Goal: Information Seeking & Learning: Learn about a topic

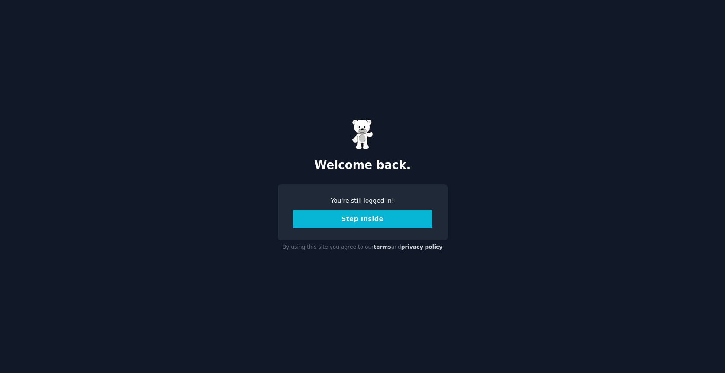
click at [345, 217] on button "Step Inside" at bounding box center [363, 219] width 140 height 18
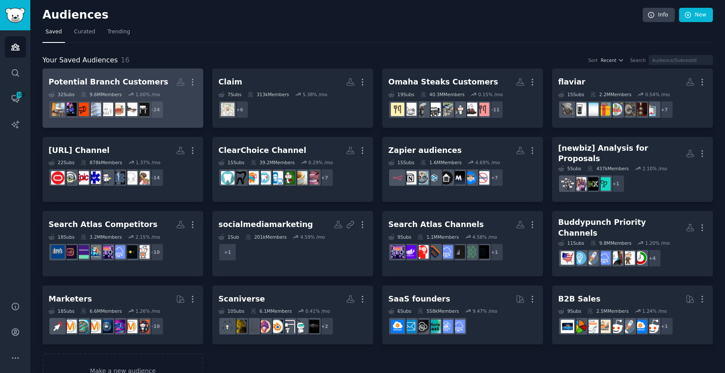
click at [181, 120] on dd "+ 24" at bounding box center [123, 110] width 149 height 24
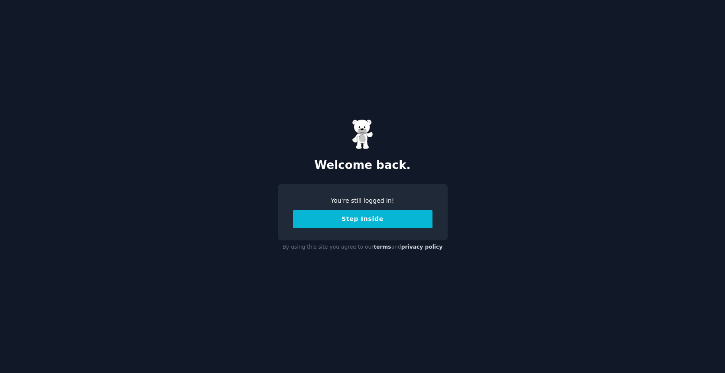
click at [325, 209] on div "You're still logged in! Step Inside" at bounding box center [363, 212] width 140 height 32
click at [325, 218] on button "Step Inside" at bounding box center [363, 219] width 140 height 18
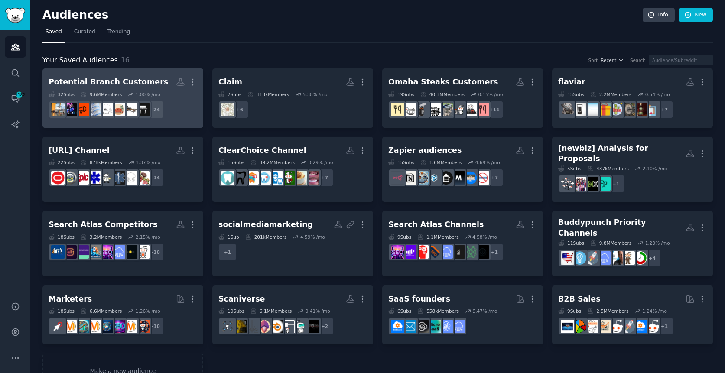
click at [161, 84] on h2 "Potential Branch Customers More" at bounding box center [123, 82] width 149 height 15
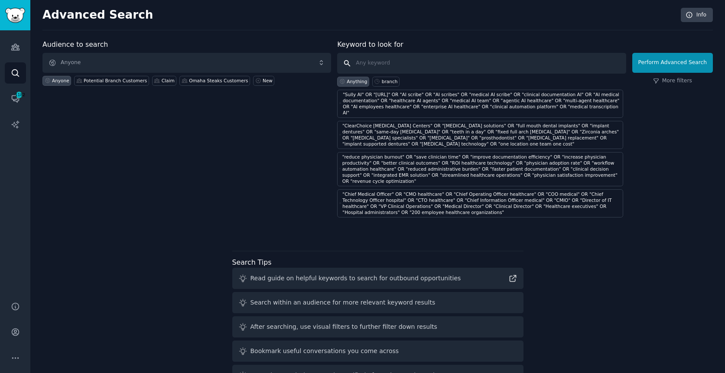
click at [382, 60] on input "text" at bounding box center [481, 63] width 289 height 21
paste input ""Branch Furniture" OR "Branch Ergonomic Chair" OR "Branch Standing Desk" OR "Br…"
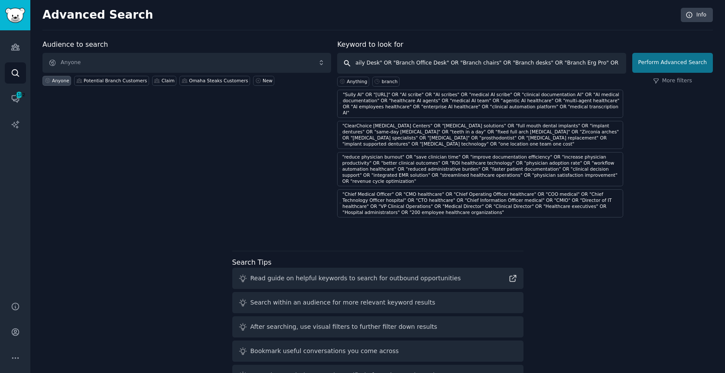
type input ""Branch Furniture" OR "Branch Ergonomic Chair" OR "Branch Standing Desk" OR "Br…"
click at [670, 55] on button "Perform Advanced Search" at bounding box center [672, 63] width 81 height 20
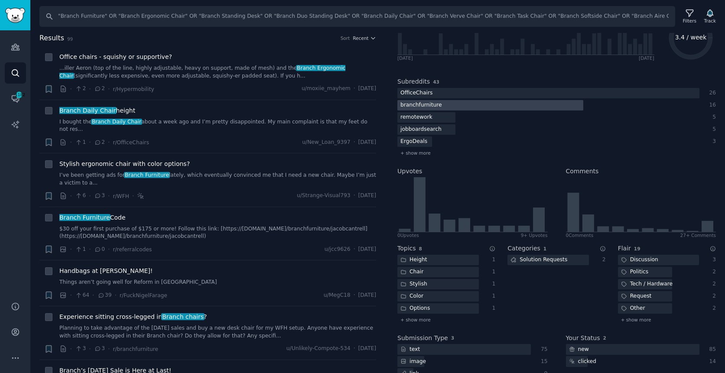
scroll to position [99, 0]
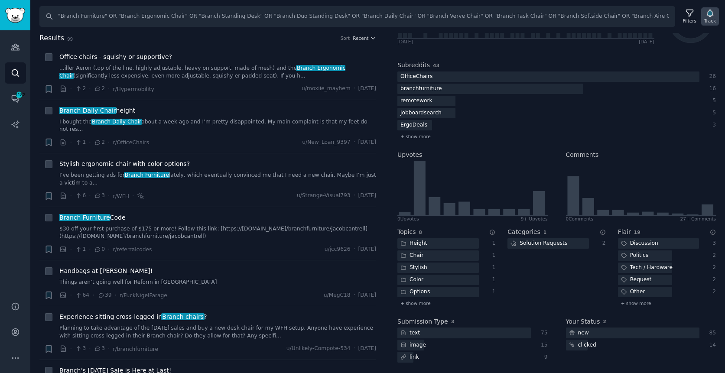
click at [713, 16] on icon "button" at bounding box center [709, 13] width 9 height 9
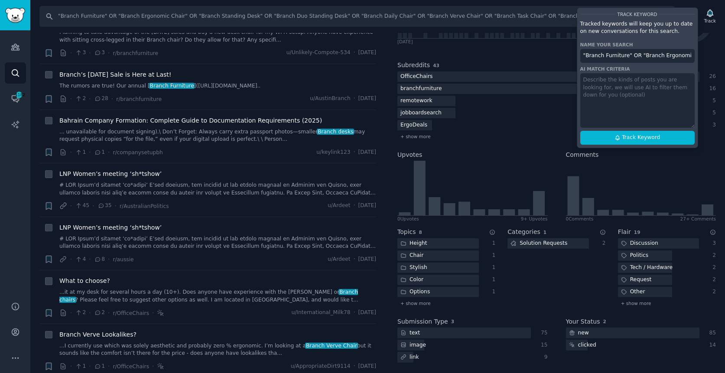
scroll to position [297, 0]
click at [610, 56] on input ""Branch Furniture" OR "Branch Ergonomic Chair" OR "Branch Standing Desk" OR "Br…" at bounding box center [637, 56] width 114 height 14
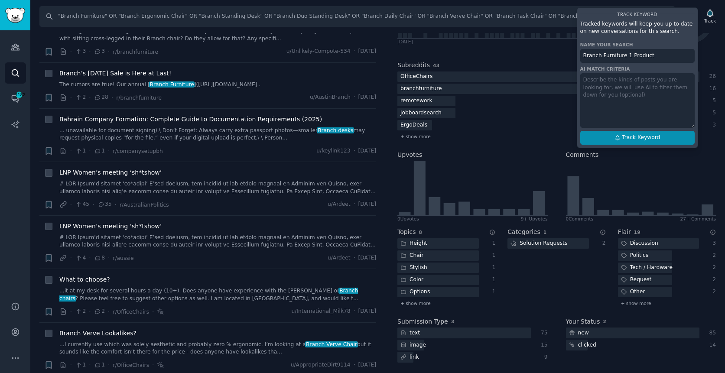
click at [635, 137] on span "Track Keyword" at bounding box center [641, 138] width 38 height 8
type input "Branch Furniture 1 Product"
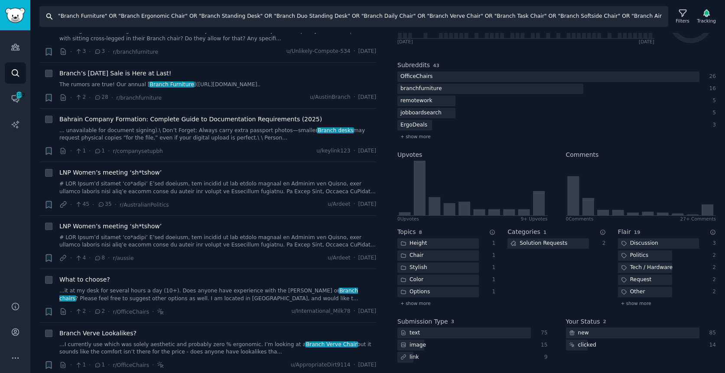
click at [125, 22] on input ""Branch Furniture" OR "Branch Ergonomic Chair" OR "Branch Standing Desk" OR "Br…" at bounding box center [353, 16] width 629 height 21
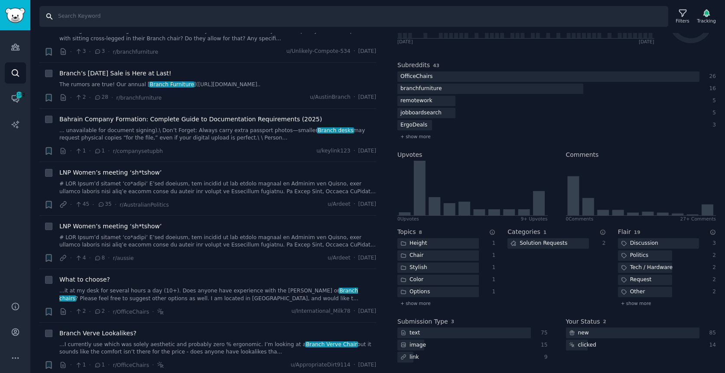
click at [232, 15] on input "Search" at bounding box center [353, 16] width 629 height 21
paste input ""remote workers" OR "work from home" OR "WFH setup" OR "home office" OR "hybrid…"
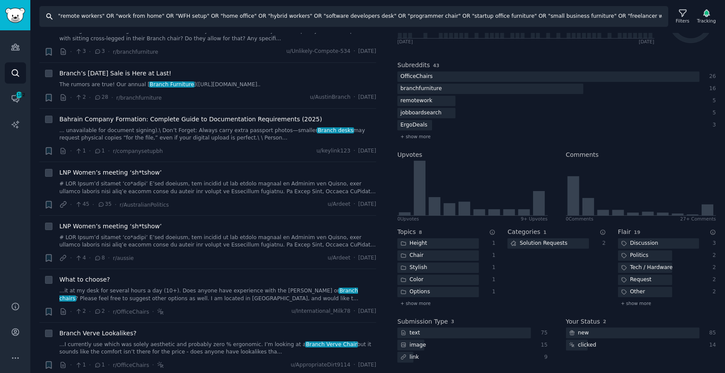
scroll to position [0, 328]
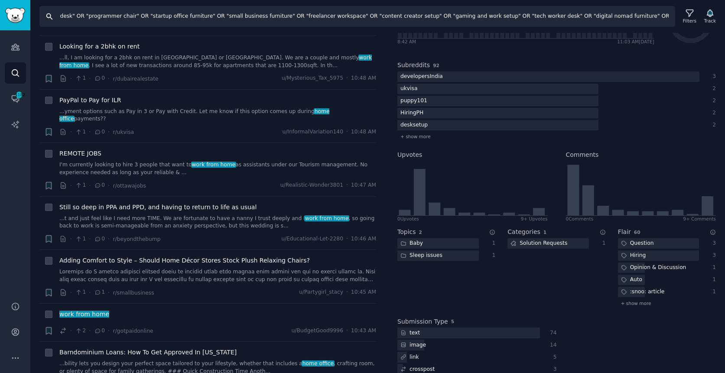
scroll to position [544, 0]
click at [280, 20] on input ""remote workers" OR "work from home" OR "WFH setup" OR "home office" OR "hybrid…" at bounding box center [357, 16] width 636 height 21
click at [240, 16] on input ""remote workers" OR "work from home" OR "WFH setup" OR "home office" OR "hybrid…" at bounding box center [357, 16] width 636 height 21
drag, startPoint x: 240, startPoint y: 16, endPoint x: 59, endPoint y: 16, distance: 180.3
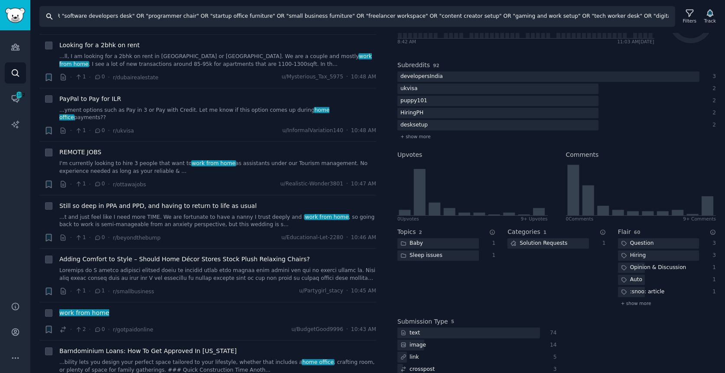
click at [59, 16] on input ""remote workers" OR "work from home" OR "WFH setup" OR "home office" OR "hybrid…" at bounding box center [357, 16] width 636 height 21
click at [94, 16] on input ""remote workers" OR "work from home" OR "WFH setup" OR "home office" OR "hybrid…" at bounding box center [357, 16] width 636 height 21
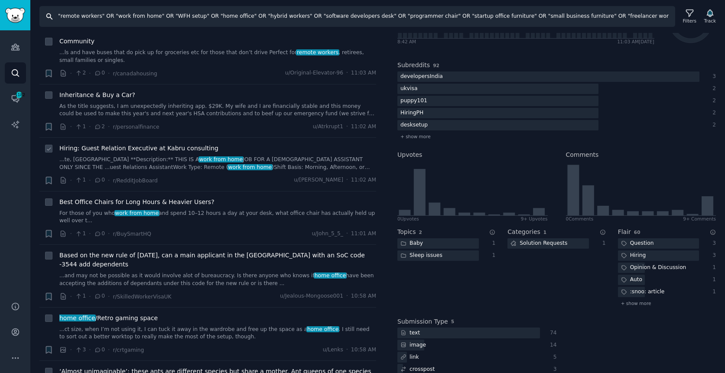
scroll to position [0, 0]
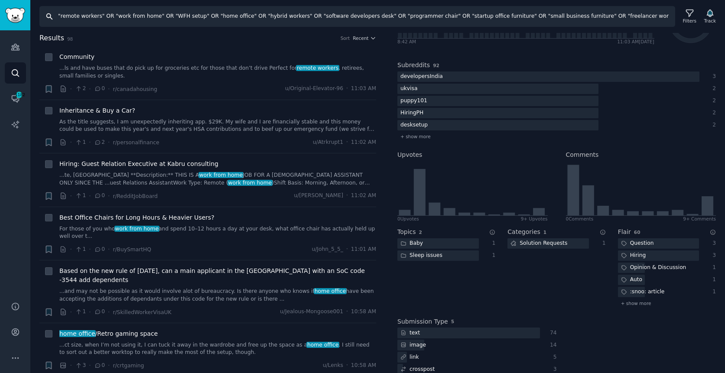
click at [101, 16] on input ""remote workers" OR "work from home" OR "WFH setup" OR "home office" OR "hybrid…" at bounding box center [357, 16] width 636 height 21
click at [107, 16] on input ""remote workers" OR "work from home" OR "WFH setup" OR "home office" OR "hybrid…" at bounding box center [357, 16] width 636 height 21
drag, startPoint x: 158, startPoint y: 16, endPoint x: 56, endPoint y: 18, distance: 101.9
click at [56, 18] on input ""remote workers" OR "work from home" OR "WFH setup" OR "home office" OR "hybrid…" at bounding box center [357, 16] width 636 height 21
click at [281, 20] on input ""WFH setup" OR "home office" OR "hybrid workers" OR "software developers desk" …" at bounding box center [357, 16] width 636 height 21
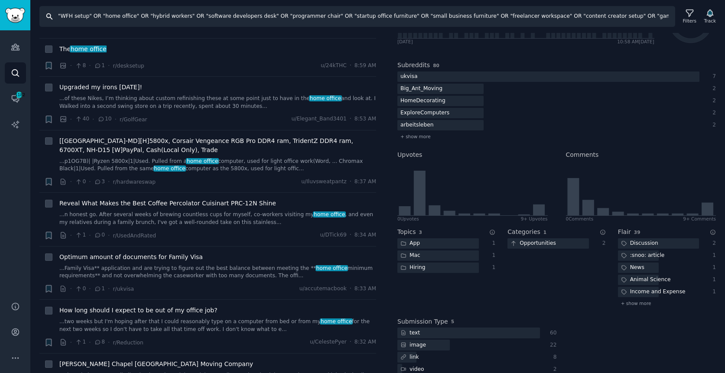
scroll to position [927, 0]
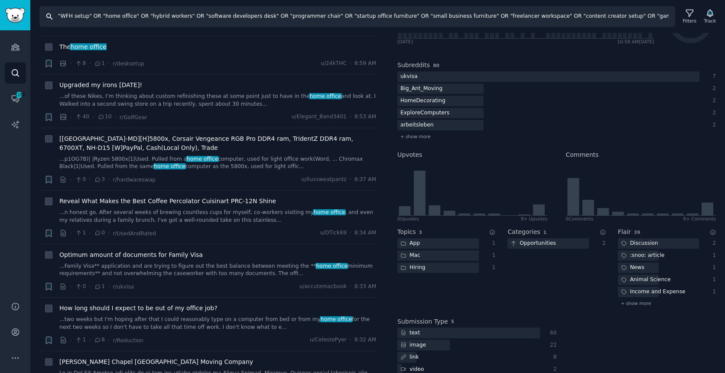
drag, startPoint x: 189, startPoint y: 14, endPoint x: 148, endPoint y: 17, distance: 41.7
click at [148, 17] on input ""WFH setup" OR "home office" OR "hybrid workers" OR "software developers desk" …" at bounding box center [357, 16] width 636 height 21
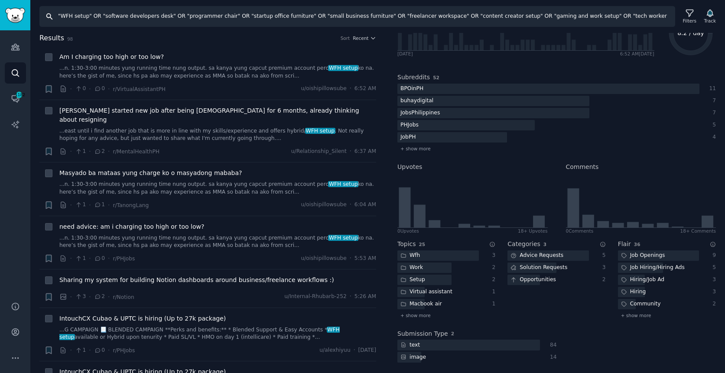
click at [91, 15] on input ""WFH setup" OR "software developers desk" OR "programmer chair" OR "startup off…" at bounding box center [357, 16] width 636 height 21
drag, startPoint x: 102, startPoint y: 16, endPoint x: 37, endPoint y: 24, distance: 65.5
click at [37, 25] on div "Search "WFH setup" OR "software developers desk" OR "programmer chair" OR "star…" at bounding box center [377, 13] width 695 height 27
click at [64, 20] on input ""WFH setup" OR "software developers desk" OR "programmer chair" OR "startup off…" at bounding box center [357, 16] width 636 height 21
drag, startPoint x: 58, startPoint y: 16, endPoint x: 100, endPoint y: 16, distance: 42.5
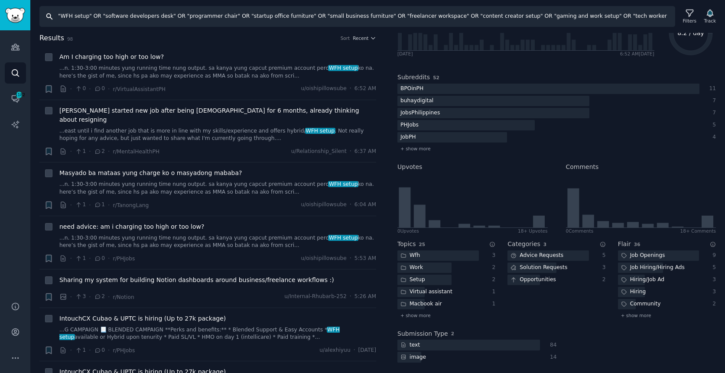
click at [101, 16] on input ""WFH setup" OR "software developers desk" OR "programmer chair" OR "startup off…" at bounding box center [357, 16] width 636 height 21
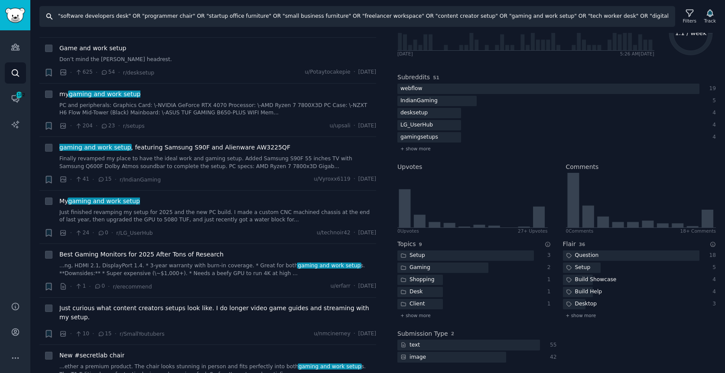
scroll to position [292, 0]
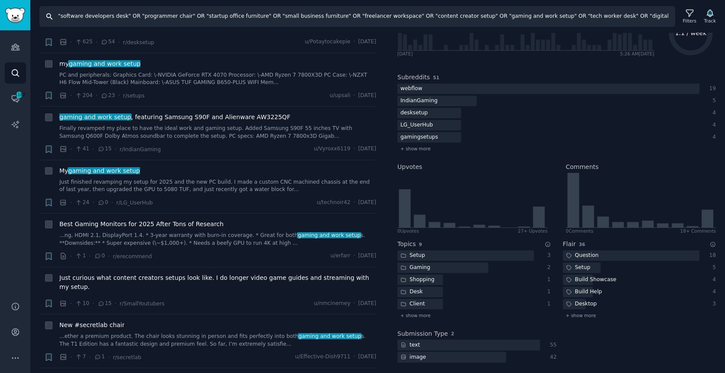
click at [327, 17] on input ""software developers desk" OR "programmer chair" OR "startup office furniture" …" at bounding box center [357, 16] width 636 height 21
click at [59, 14] on input ""software developers desk" OR "programmer chair" OR "startup office furniture" …" at bounding box center [357, 16] width 636 height 21
type input ""home office upgrade" OR "home office redesign" OR "software developers desk" O…"
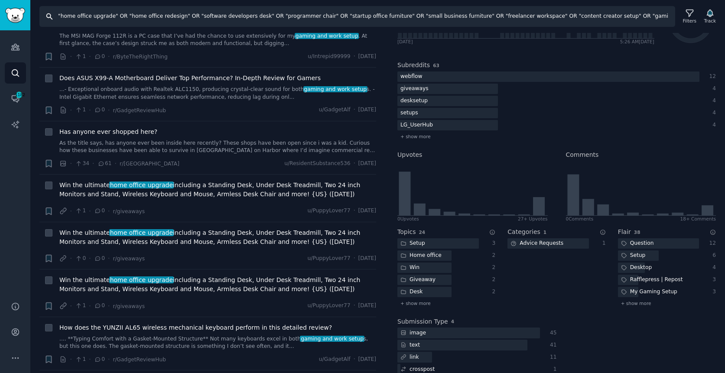
scroll to position [274, 0]
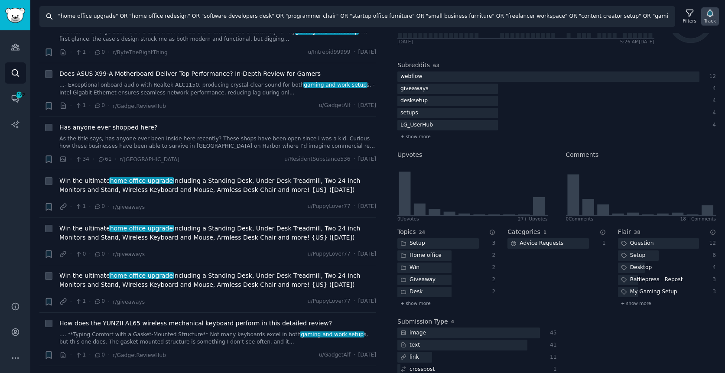
click at [710, 14] on icon "button" at bounding box center [710, 13] width 6 height 7
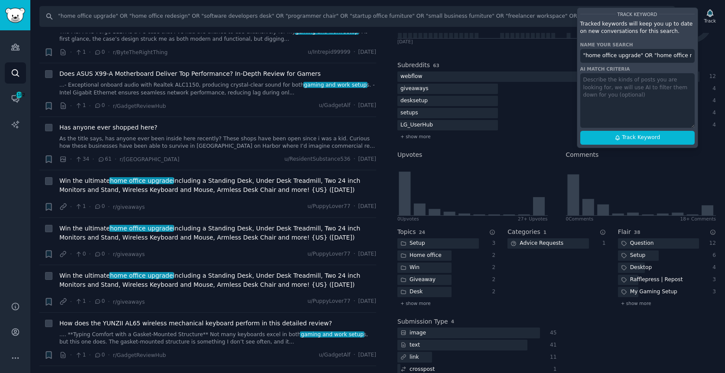
click at [627, 57] on input ""home office upgrade" OR "home office redesign" OR "software developers desk" O…" at bounding box center [637, 56] width 114 height 14
click at [611, 134] on button "Track Keyword" at bounding box center [637, 138] width 114 height 14
type input "Branch Furniture 2 Audience"
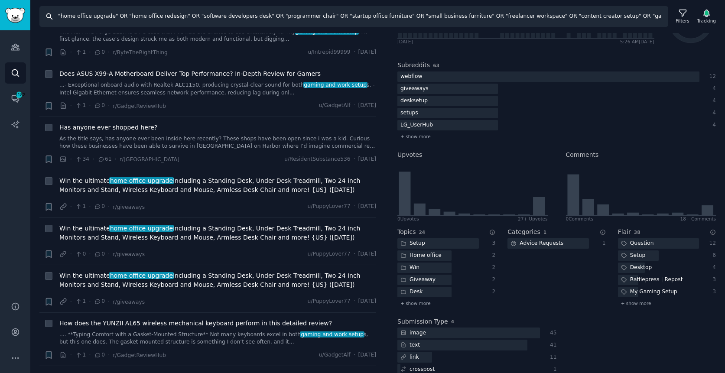
click at [245, 18] on input ""home office upgrade" OR "home office redesign" OR "software developers desk" O…" at bounding box center [353, 16] width 629 height 21
paste input "back pain from sitting" OR "uncomfortable office chair" OR "cheap desk wobbles"…"
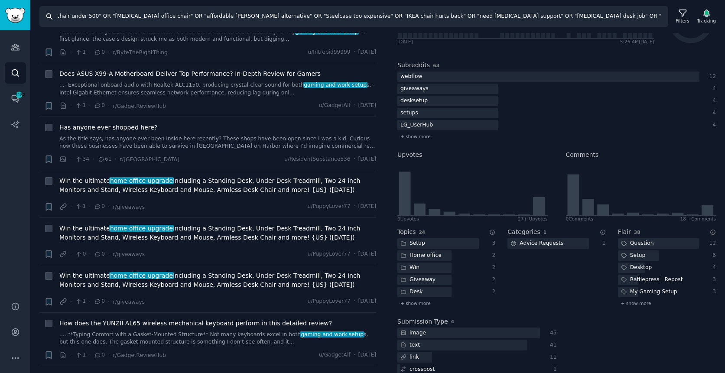
type input ""back pain from sitting" OR "uncomfortable office chair" OR "cheap desk wobbles…"
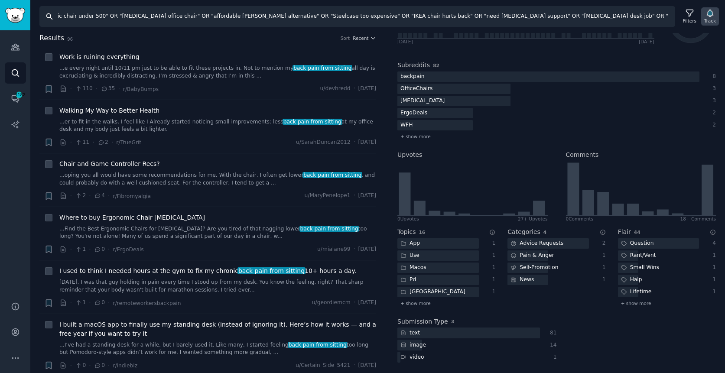
click at [711, 19] on div "Track" at bounding box center [710, 21] width 12 height 6
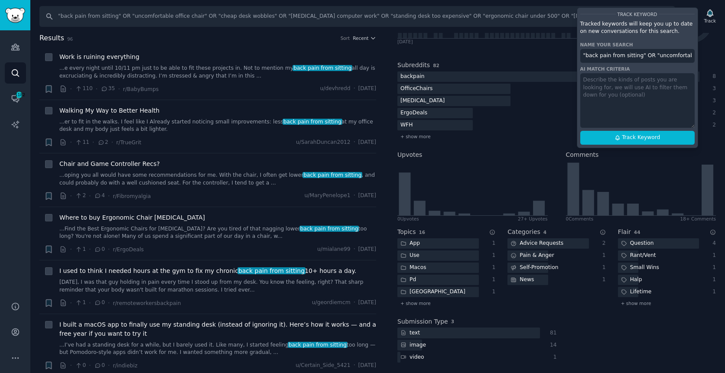
click at [660, 55] on input ""back pain from sitting" OR "uncomfortable office chair" OR "cheap desk wobbles…" at bounding box center [637, 56] width 114 height 14
click at [627, 140] on span "Track Keyword" at bounding box center [641, 138] width 38 height 8
type input "Branch Furniture 3 Problem"
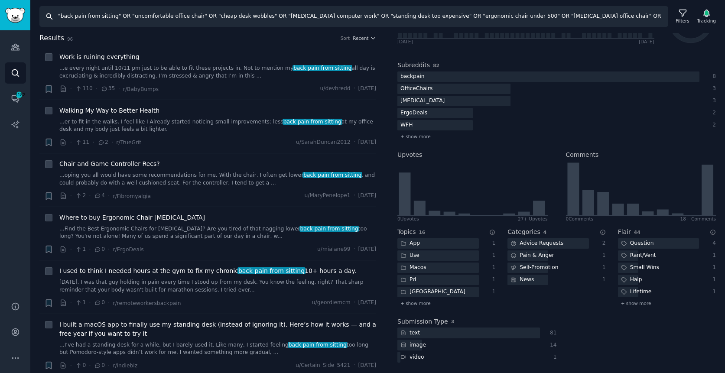
click at [270, 16] on input ""back pain from sitting" OR "uncomfortable office chair" OR "cheap desk wobbles…" at bounding box center [353, 16] width 629 height 21
paste input "Herman Miller Aeron" OR "Steelcase Leap" OR "Haworth chairs" OR "Flexispot desk…"
type input ""Herman Miller Aeron" OR "Steelcase Leap" OR "Haworth chairs" OR "Flexispot des…"
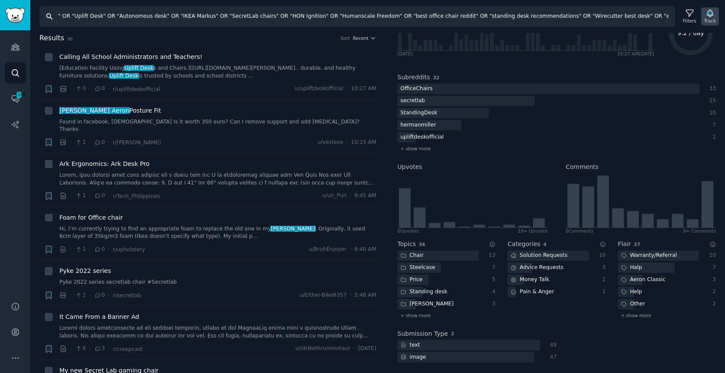
click at [712, 16] on icon "button" at bounding box center [709, 13] width 9 height 9
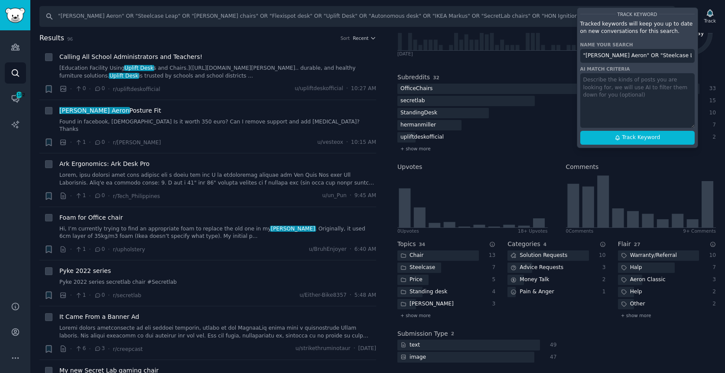
click at [636, 53] on input ""Herman Miller Aeron" OR "Steelcase Leap" OR "Haworth chairs" OR "Flexispot des…" at bounding box center [637, 56] width 114 height 14
click at [631, 141] on span "Track Keyword" at bounding box center [641, 138] width 38 height 8
type input "Branch Furniture 4 Competitors"
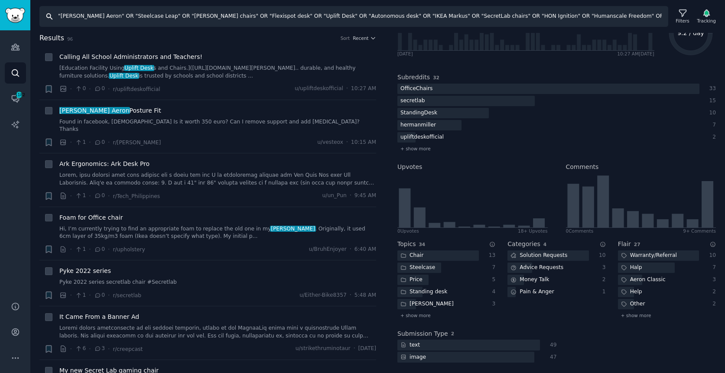
click at [340, 16] on input ""Herman Miller Aeron" OR "Steelcase Leap" OR "Haworth chairs" OR "Flexispot des…" at bounding box center [353, 16] width 629 height 21
paste input "improve posture" OR "reduce back pain" OR "increase productivity home office" O…"
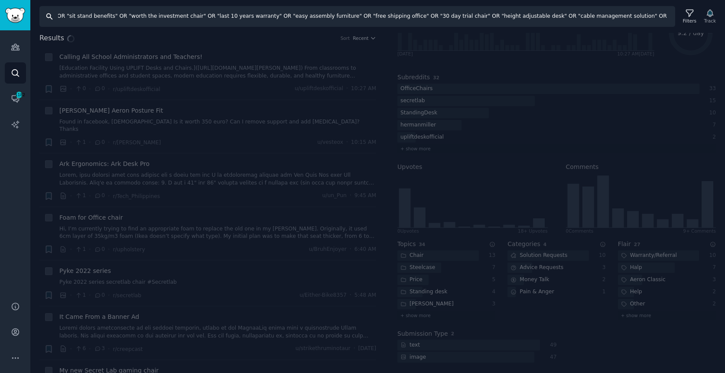
scroll to position [99, 0]
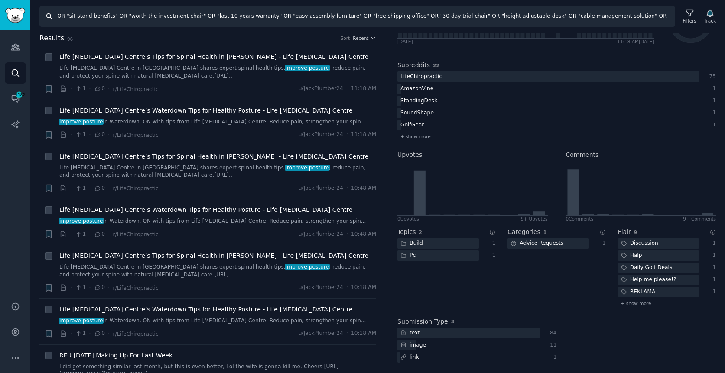
drag, startPoint x: 247, startPoint y: 15, endPoint x: 180, endPoint y: 15, distance: 67.6
click at [180, 15] on input ""improve posture" OR "reduce back pain" OR "increase productivity home office" …" at bounding box center [357, 16] width 636 height 21
click at [102, 15] on input ""improve posture" OR "reduce back pain" OR "increase productivity home office" …" at bounding box center [357, 16] width 636 height 21
drag, startPoint x: 102, startPoint y: 15, endPoint x: 45, endPoint y: 9, distance: 57.9
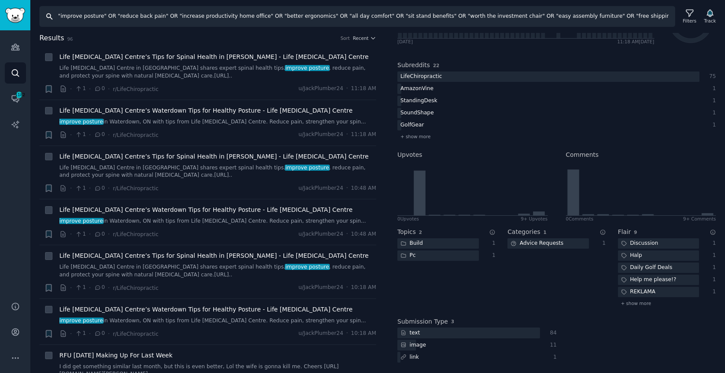
click at [45, 9] on input ""improve posture" OR "reduce back pain" OR "increase productivity home office" …" at bounding box center [357, 16] width 636 height 21
click at [97, 15] on input ""improve posture" OR "reduce back pain" OR "increase productivity home office" …" at bounding box center [357, 16] width 636 height 21
click at [61, 14] on input ""improve posture" OR "reduce back pain" OR "increase productivity home office" …" at bounding box center [357, 16] width 636 height 21
click at [106, 17] on input ""chair that improve posture" OR "reduce back pain" OR "increase productivity ho…" at bounding box center [357, 16] width 636 height 21
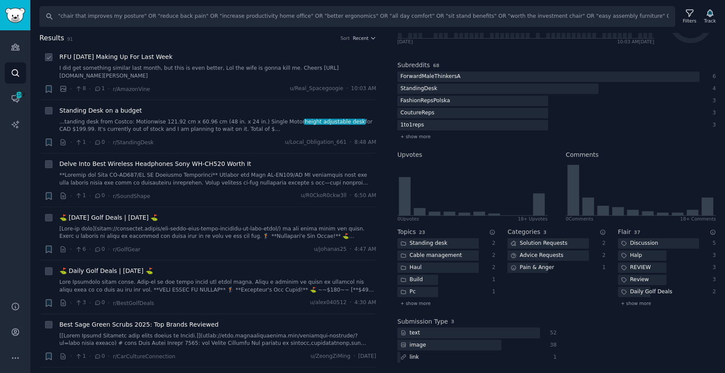
click at [241, 82] on div "RFU Today Making Up For Last Week I did get something similar last month, but t…" at bounding box center [217, 72] width 317 height 41
click at [246, 70] on link "I did get something similar last month, but this is even better, Lol the wife i…" at bounding box center [217, 72] width 317 height 15
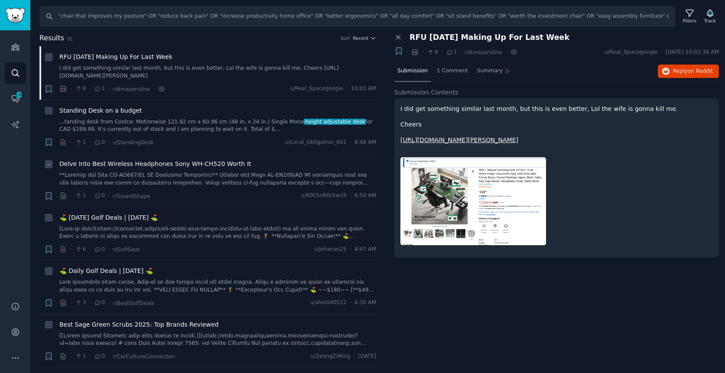
click at [256, 165] on div "Delve Into Best Wireless Headphones Sony WH-CH520 Worth It" at bounding box center [217, 163] width 317 height 9
click at [232, 164] on span "Delve Into Best Wireless Headphones Sony WH-CH520 Worth It" at bounding box center [155, 163] width 192 height 9
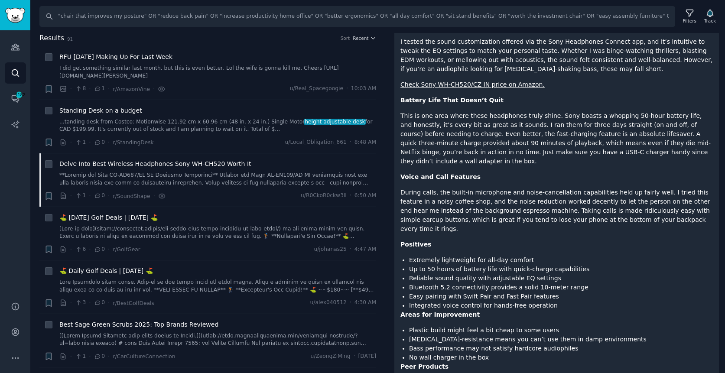
scroll to position [430, 0]
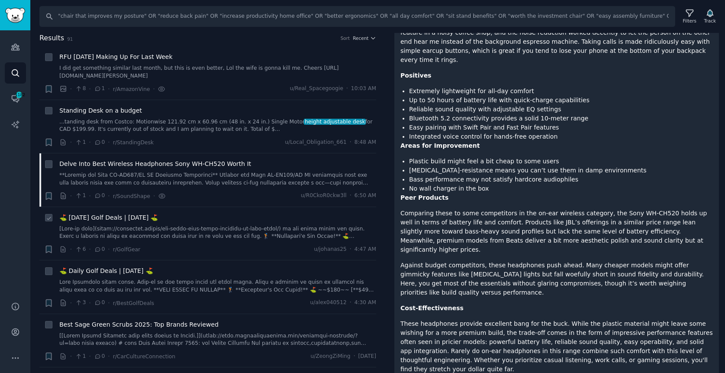
click at [260, 234] on link at bounding box center [217, 232] width 317 height 15
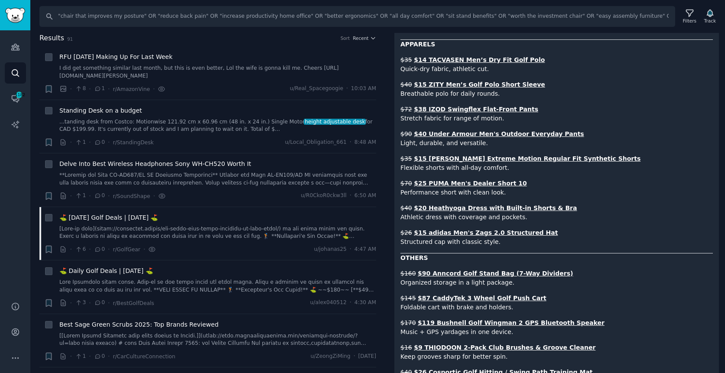
scroll to position [796, 0]
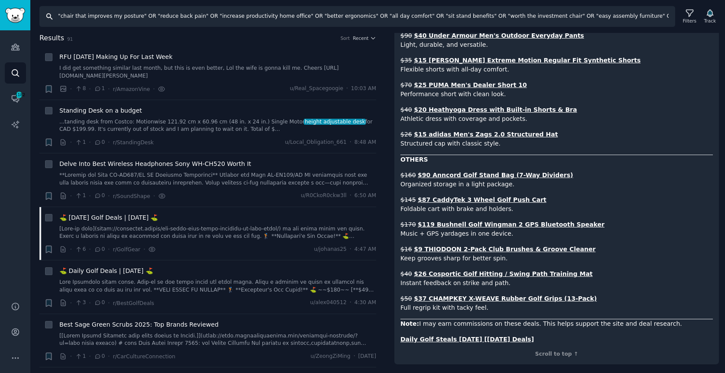
click at [389, 18] on input ""chair that improves my posture" OR "reduce back pain" OR "increase productivit…" at bounding box center [357, 16] width 636 height 21
drag, startPoint x: 413, startPoint y: 15, endPoint x: 360, endPoint y: 15, distance: 52.4
click at [360, 15] on input ""chair that improves my posture" OR "reduce back pain" OR "increase productivit…" at bounding box center [357, 16] width 636 height 21
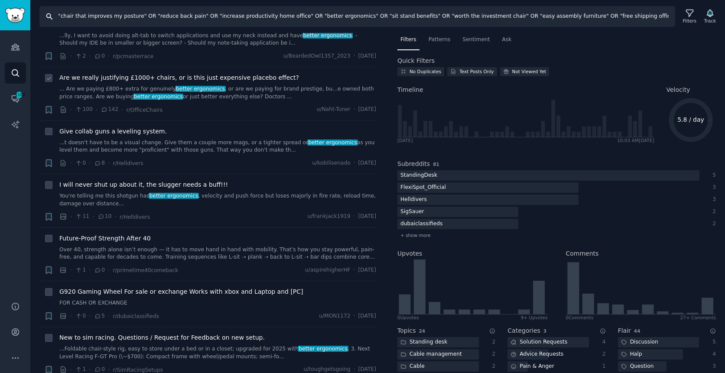
scroll to position [876, 0]
click at [242, 245] on link "Over 40, strength alone isn’t enough — it has to move hand in hand with mobilit…" at bounding box center [217, 252] width 317 height 15
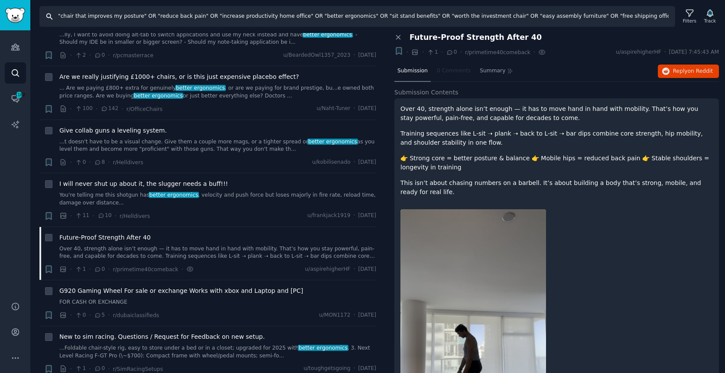
drag, startPoint x: 478, startPoint y: 12, endPoint x: 666, endPoint y: 8, distance: 187.7
click at [666, 8] on input ""chair that improves my posture" OR "reduce back pain" OR "increase productivit…" at bounding box center [357, 16] width 636 height 21
click at [195, 16] on input ""chair that improves my posture" OR "reduce back pain" OR "increase productivit…" at bounding box center [357, 16] width 636 height 21
click at [197, 16] on input ""chair that improves my posture" OR "reduce back pain" OR "increase productivit…" at bounding box center [357, 16] width 636 height 21
click at [153, 15] on input ""chair that improves my posture" OR "reduce back pain" OR "increase productivit…" at bounding box center [357, 16] width 636 height 21
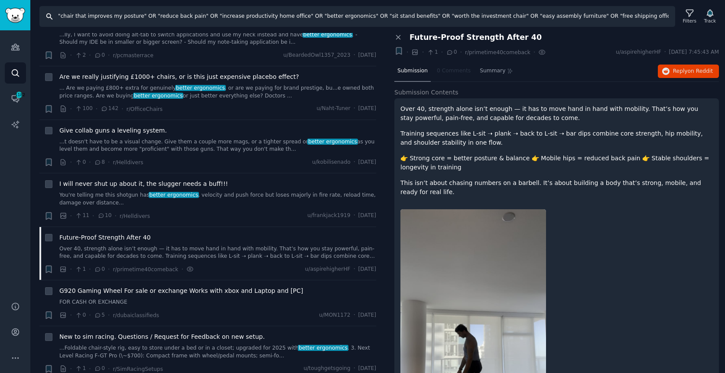
click at [197, 15] on input ""chair that improves my posture" OR "reduce back pain" OR "increase productivit…" at bounding box center [357, 16] width 636 height 21
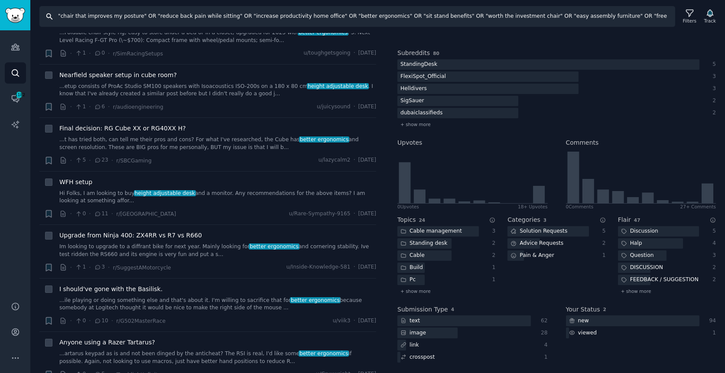
scroll to position [1086, 0]
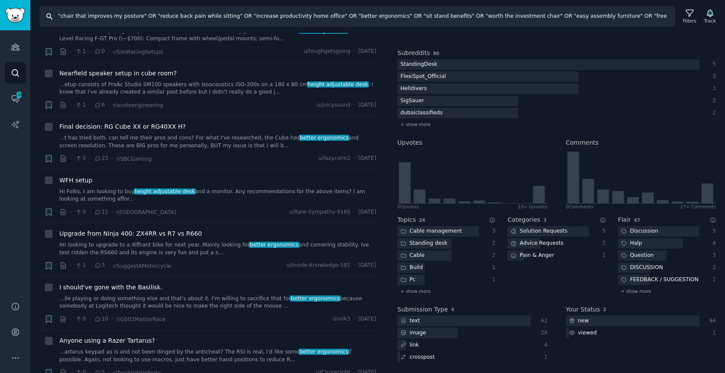
drag, startPoint x: 289, startPoint y: 17, endPoint x: 47, endPoint y: 13, distance: 241.4
click at [47, 13] on input ""chair that improves my posture" OR "reduce back pain while sitting" OR "increa…" at bounding box center [357, 16] width 636 height 21
click at [250, 21] on input ""chair that improves my posture" OR "reduce back pain while sitting" OR "increa…" at bounding box center [357, 16] width 636 height 21
click at [270, 14] on input ""chair that improves my posture" OR "reduce back pain while sitting" OR "increa…" at bounding box center [357, 16] width 636 height 21
click at [344, 16] on input ""chair that improves my posture" OR "reduce back pain while sitting" OR "increa…" at bounding box center [357, 16] width 636 height 21
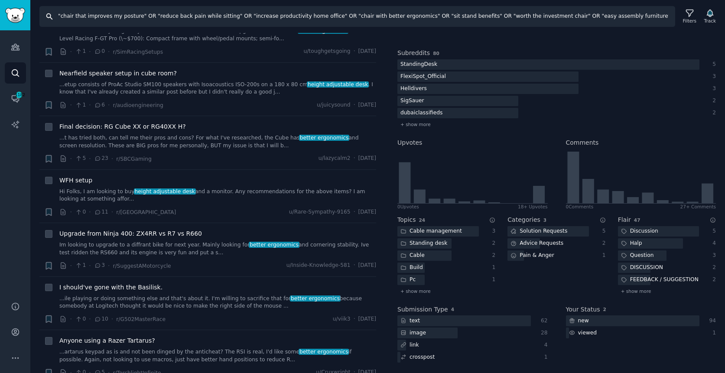
type input ""chair that improves my posture" OR "reduce back pain while sitting" OR "increa…"
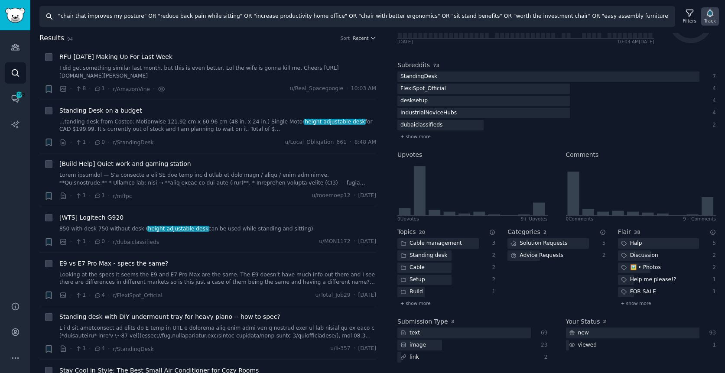
click at [711, 18] on div "Track" at bounding box center [710, 21] width 12 height 6
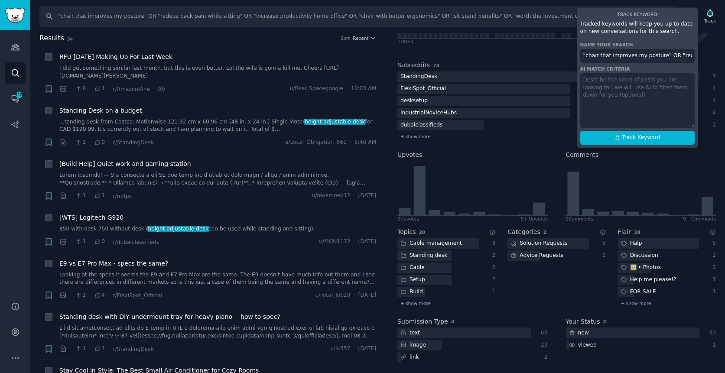
click at [625, 58] on input ""chair that improves my posture" OR "reduce back pain while sitting" OR "increa…" at bounding box center [637, 56] width 114 height 14
click at [637, 141] on span "Track Keyword" at bounding box center [641, 138] width 38 height 8
type input "Branch Furniture 5 Benefits"
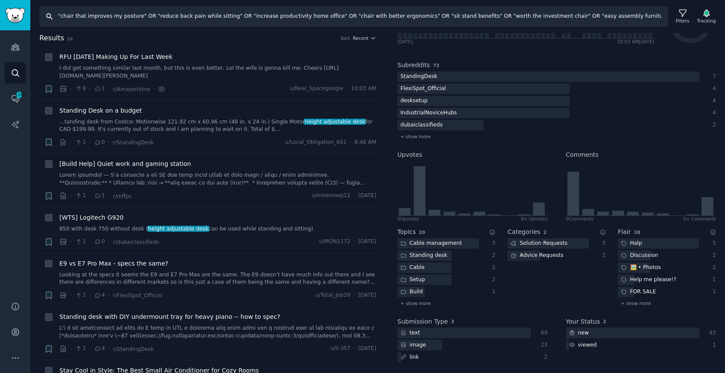
click at [273, 14] on input ""chair that improves my posture" OR "reduce back pain while sitting" OR "increa…" at bounding box center [353, 16] width 629 height 21
paste input "r/battlestations" OR "r/desksetup" OR "r/workspaces" OR "desk setup inspiration…"
drag, startPoint x: 130, startPoint y: 20, endPoint x: 47, endPoint y: 14, distance: 83.8
click at [47, 14] on input ""r/battlestations" OR "r/desksetup" OR "r/workspaces" OR "desk setup inspiratio…" at bounding box center [353, 16] width 629 height 21
click at [104, 19] on input ""r/battlestations" OR "r/desksetup" OR "r/workspaces" OR "desk setup inspiratio…" at bounding box center [353, 16] width 629 height 21
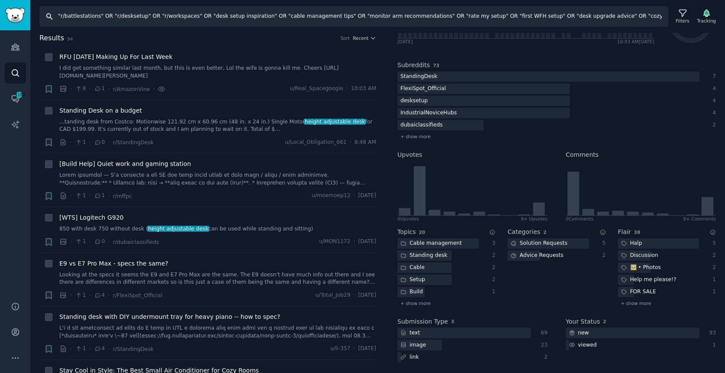
drag, startPoint x: 205, startPoint y: 16, endPoint x: 53, endPoint y: 17, distance: 152.1
click at [52, 17] on input ""r/battlestations" OR "r/desksetup" OR "r/workspaces" OR "desk setup inspiratio…" at bounding box center [353, 16] width 629 height 21
click at [255, 17] on input ""desk setup inspiration" OR "cable management tips" OR "monitor arm recommendat…" at bounding box center [353, 16] width 629 height 21
click at [491, 16] on input ""desk setup inspiration" OR "cable management tips" OR "monitor arm recommendat…" at bounding box center [353, 16] width 629 height 21
click at [626, 17] on input ""desk setup inspiration" OR "cable management tips" OR "monitor arm recommendat…" at bounding box center [353, 16] width 629 height 21
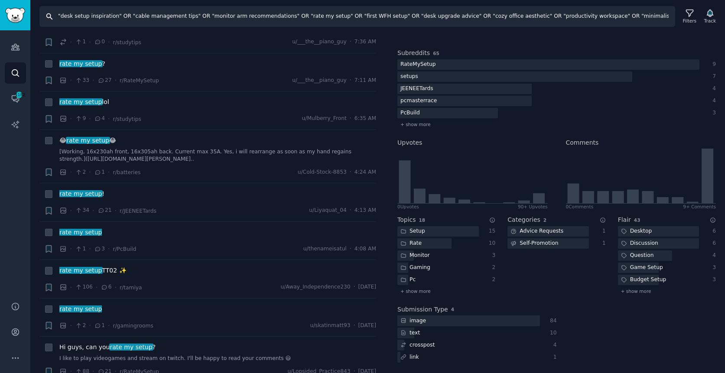
scroll to position [356, 0]
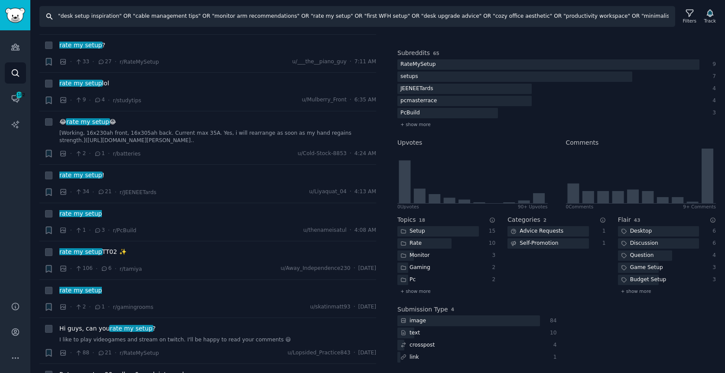
click at [150, 20] on input ""desk setup inspiration" OR "cable management tips" OR "monitor arm recommendat…" at bounding box center [357, 16] width 636 height 21
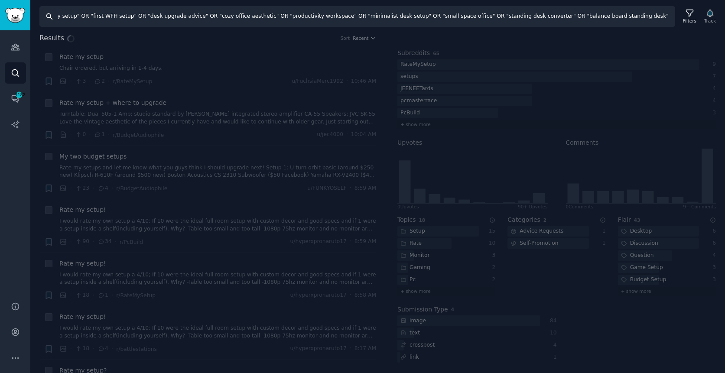
scroll to position [0, 223]
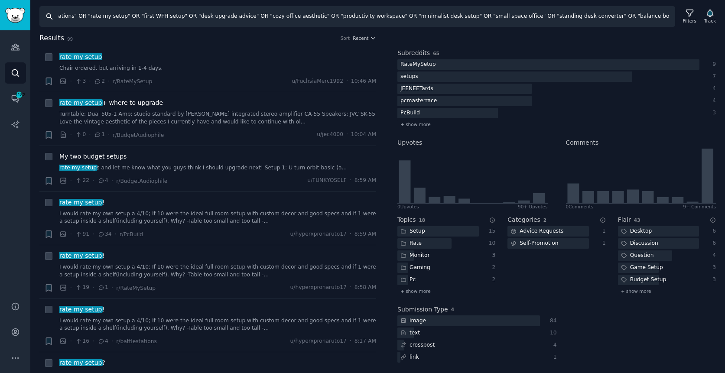
click at [112, 17] on input ""desk setup inspiration" OR "cable management tips" OR "monitor arm recommendat…" at bounding box center [357, 16] width 636 height 21
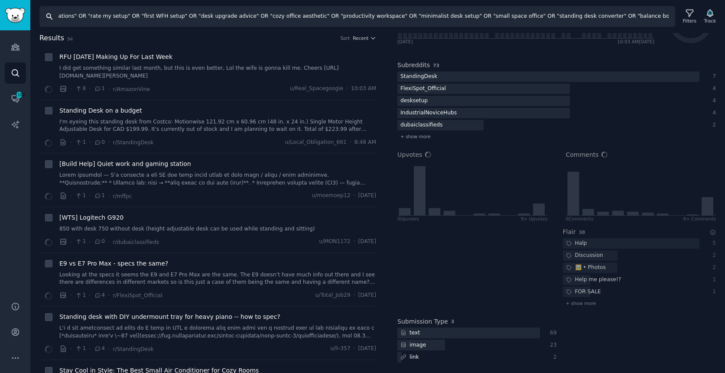
scroll to position [99, 0]
click at [95, 15] on input ""desk setup inspiration" OR "cable management tips" OR "monitor arm recommendat…" at bounding box center [357, 16] width 636 height 21
click at [111, 15] on input ""desk setup inspiration" OR "cable management tips" OR "monitor arm recommendat…" at bounding box center [357, 16] width 636 height 21
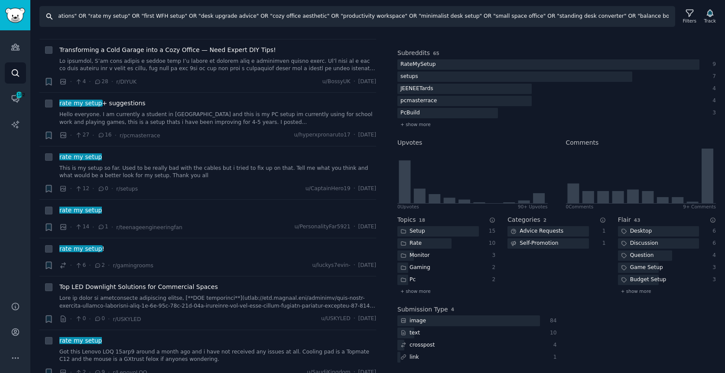
scroll to position [1255, 0]
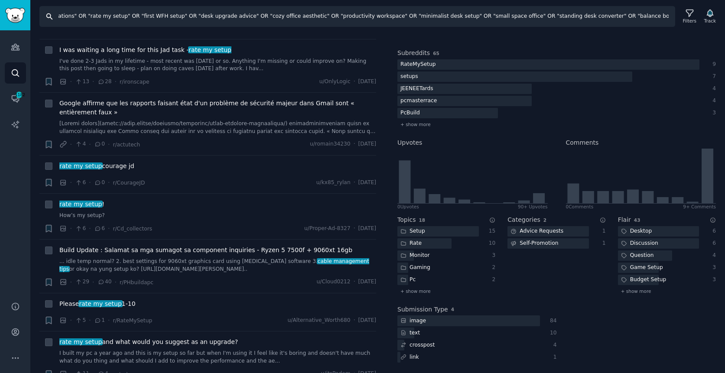
drag, startPoint x: 112, startPoint y: 16, endPoint x: 64, endPoint y: 13, distance: 48.6
click at [64, 13] on input ""desk setup inspiration" OR "cable management tips" OR "monitor arm recommendat…" at bounding box center [357, 16] width 636 height 21
type input ""desk setup inspiration" OR "cable management tips" OR "monitor arm recommendat…"
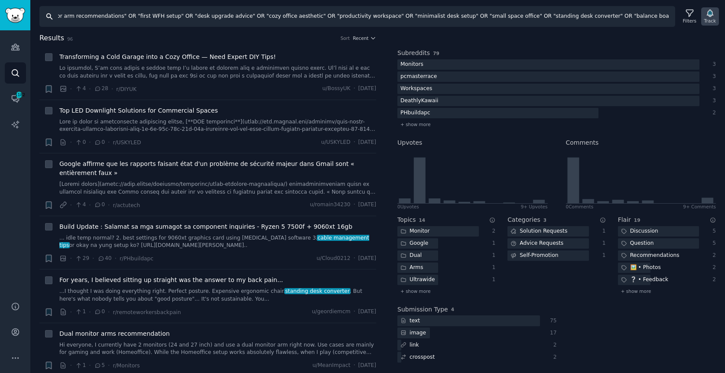
click at [710, 11] on icon "button" at bounding box center [710, 13] width 6 height 7
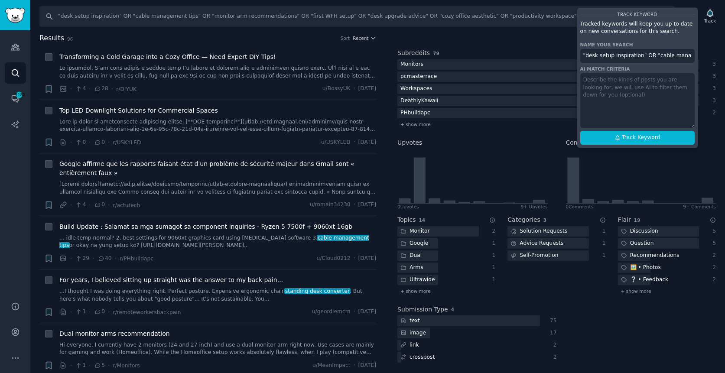
click at [635, 58] on input ""desk setup inspiration" OR "cable management tips" OR "monitor arm recommendat…" at bounding box center [637, 56] width 114 height 14
type input "V"
click at [634, 137] on span "Track Keyword" at bounding box center [641, 138] width 38 height 8
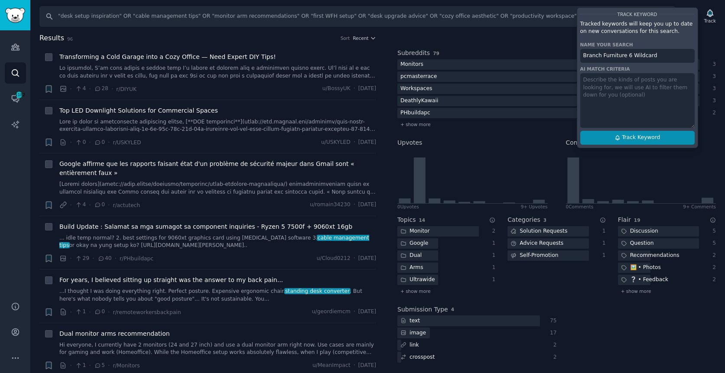
type input "Branch Furniture 6 Wildcard"
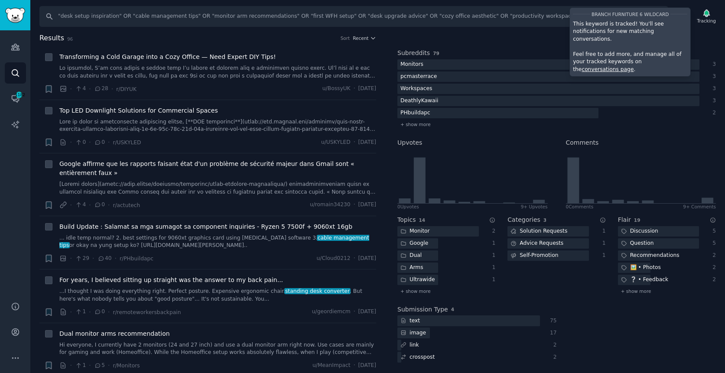
click at [634, 66] on link "conversations page" at bounding box center [608, 69] width 52 height 6
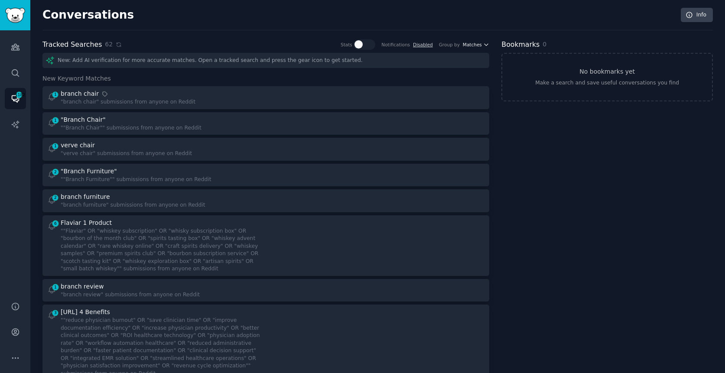
click at [483, 43] on icon "button" at bounding box center [486, 45] width 6 height 6
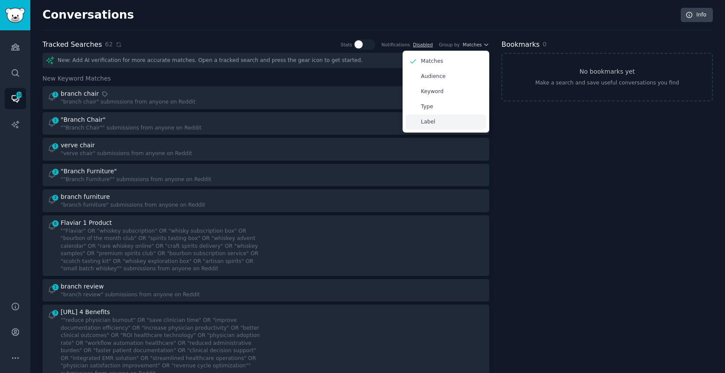
click at [438, 120] on div "Label" at bounding box center [446, 121] width 81 height 15
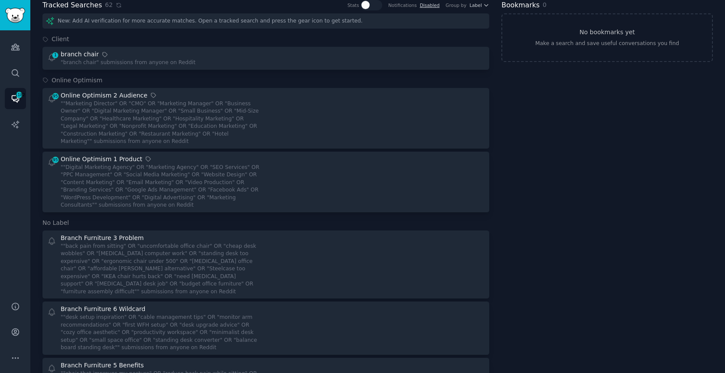
scroll to position [29, 0]
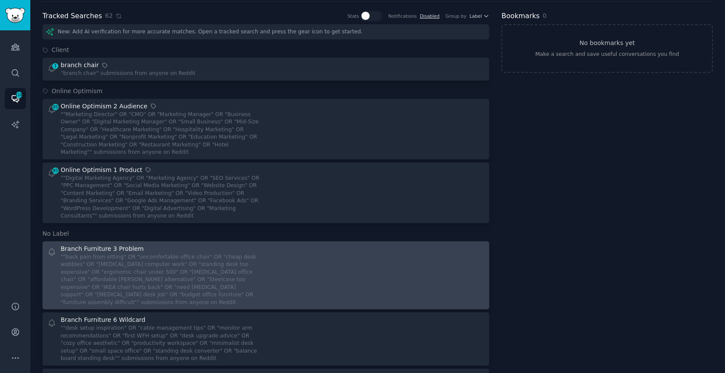
click at [258, 260] on div """back pain from sitting" OR "uncomfortable office chair" OR "cheap desk wobble…" at bounding box center [160, 280] width 199 height 53
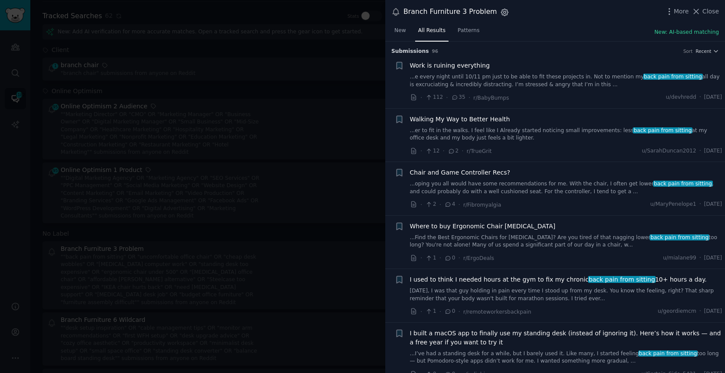
click at [501, 13] on icon "button" at bounding box center [504, 12] width 7 height 7
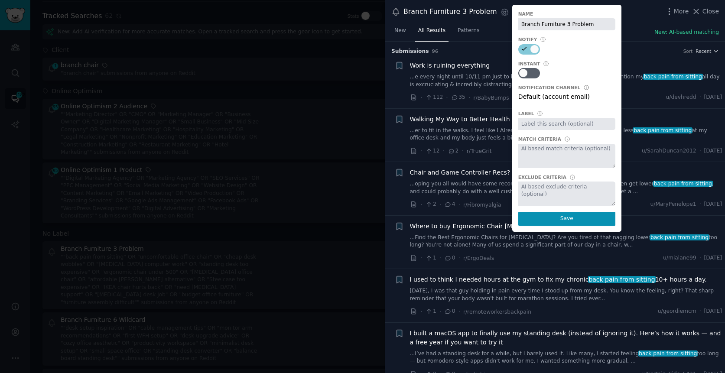
click at [543, 123] on input "text" at bounding box center [566, 124] width 97 height 12
click at [555, 124] on input "Branch Furniture" at bounding box center [566, 124] width 97 height 12
type input "Branch Furniture"
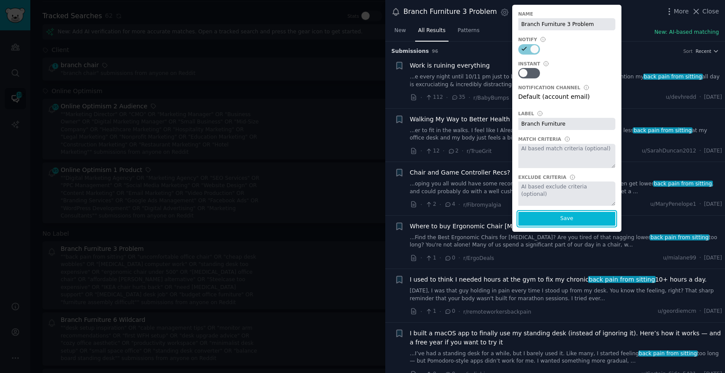
click at [562, 219] on button "Save" at bounding box center [566, 219] width 97 height 14
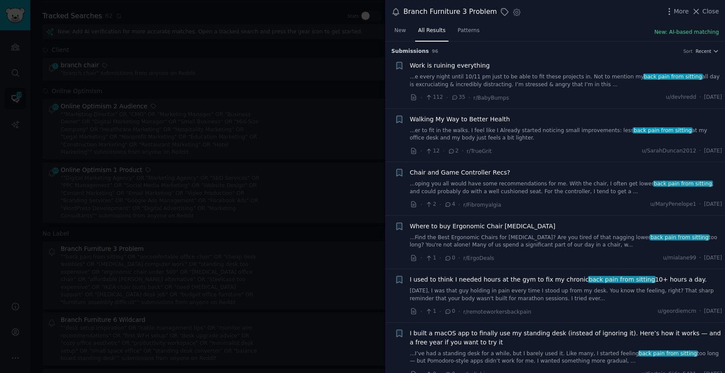
click at [335, 153] on div at bounding box center [362, 186] width 725 height 373
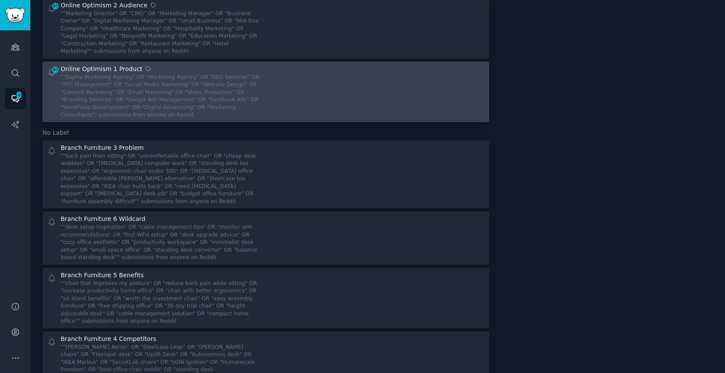
scroll to position [130, 0]
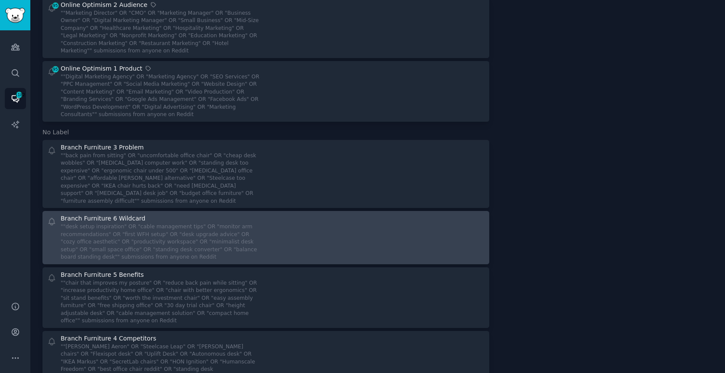
click at [241, 231] on div """desk setup inspiration" OR "cable management tips" OR "monitor arm recommenda…" at bounding box center [160, 242] width 199 height 38
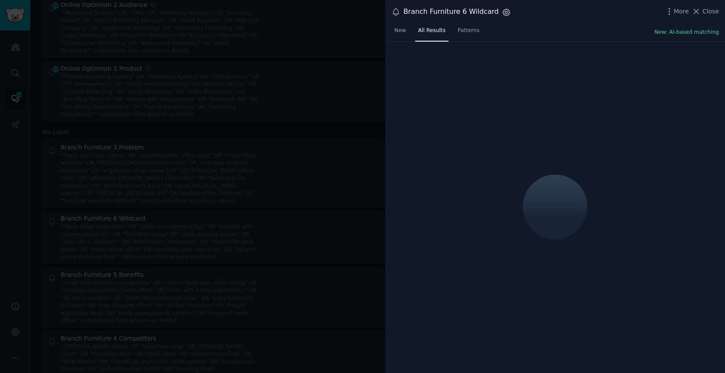
click at [502, 10] on icon "button" at bounding box center [506, 12] width 9 height 9
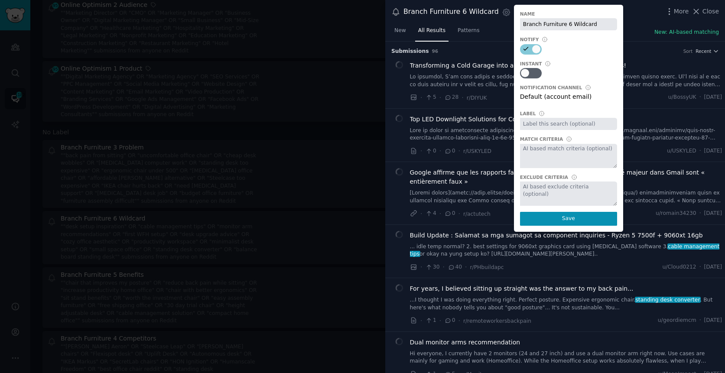
click at [527, 124] on input "text" at bounding box center [568, 124] width 97 height 12
paste input "Branch Furniture"
type input "Branch Furniture"
click at [567, 221] on button "Save" at bounding box center [568, 219] width 97 height 14
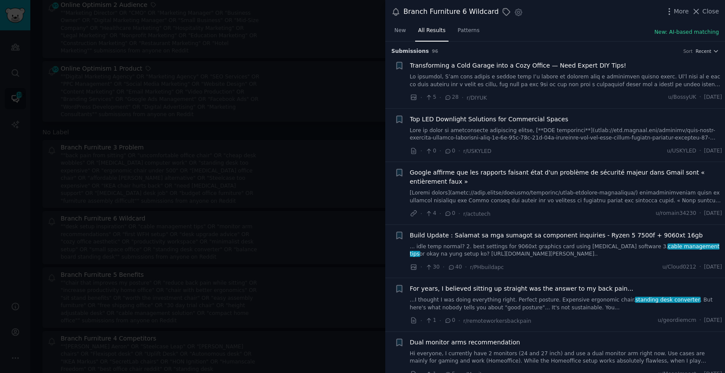
click at [369, 31] on div at bounding box center [362, 186] width 725 height 373
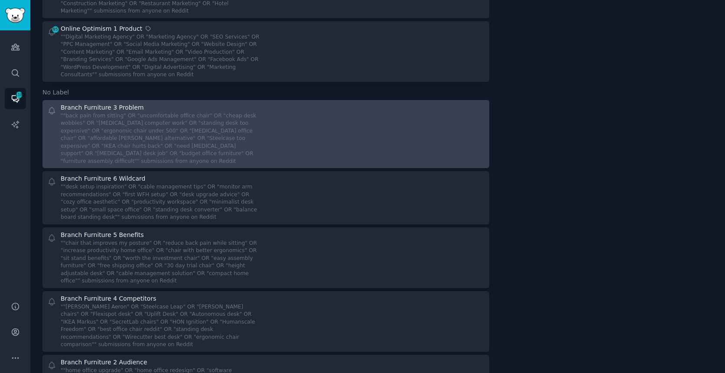
scroll to position [185, 0]
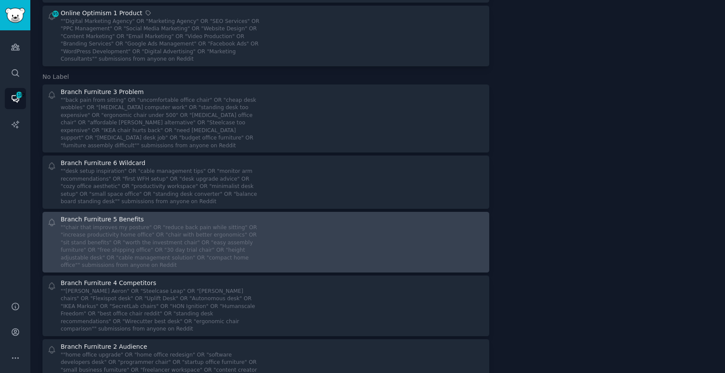
click at [308, 221] on div at bounding box center [378, 242] width 213 height 55
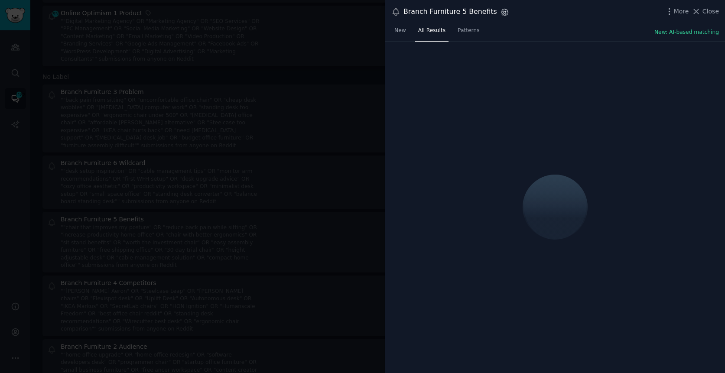
click at [504, 13] on icon "button" at bounding box center [505, 12] width 2 height 2
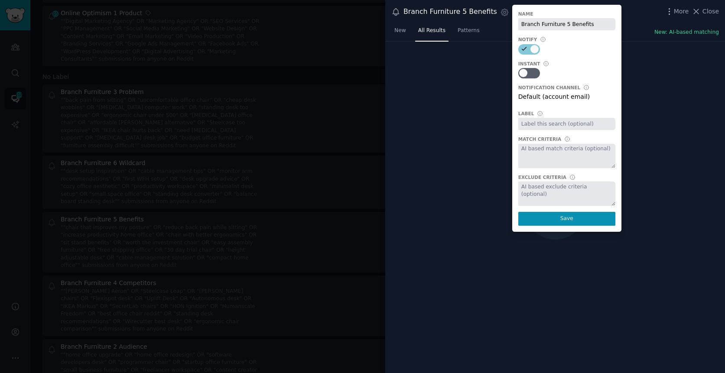
click at [531, 127] on input "text" at bounding box center [566, 124] width 97 height 12
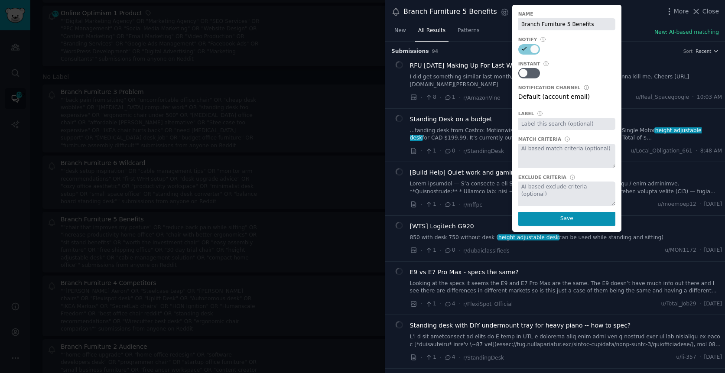
click at [531, 127] on input "text" at bounding box center [566, 124] width 97 height 12
paste input "Branch Furniture"
type input "Branch Furniture"
click at [564, 222] on button "Save" at bounding box center [566, 219] width 97 height 14
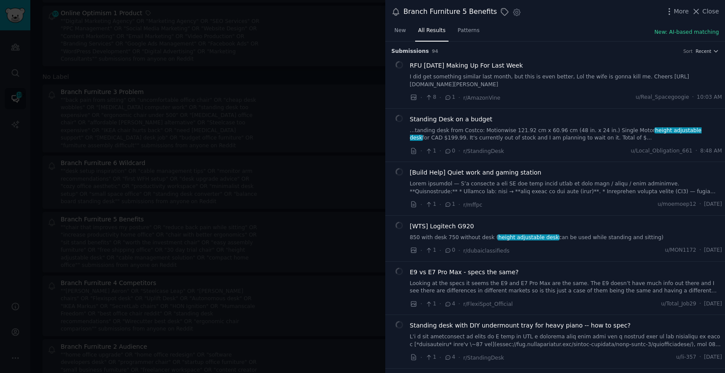
click at [314, 195] on div at bounding box center [362, 186] width 725 height 373
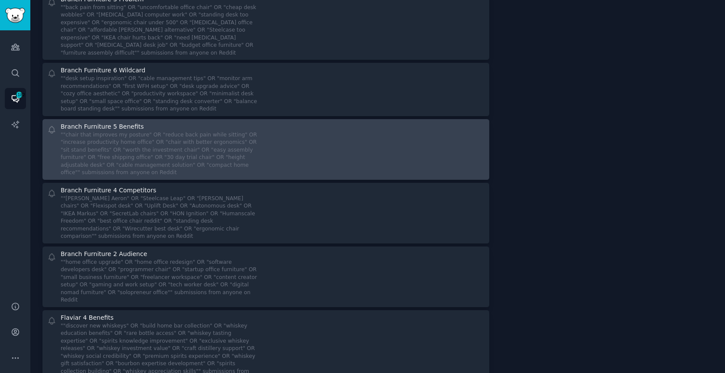
scroll to position [283, 0]
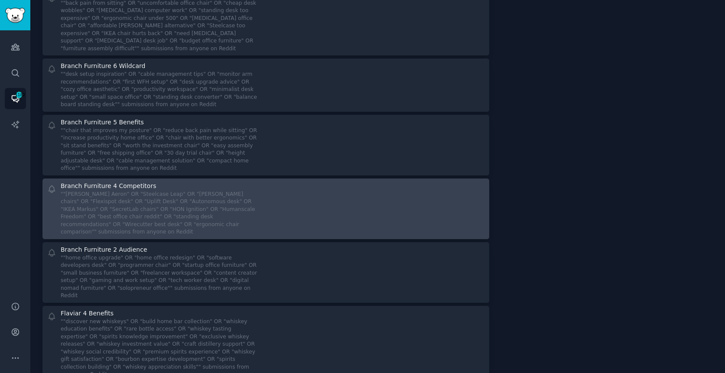
click at [269, 218] on div "Branch Furniture 4 Competitors ""Herman Miller Aeron" OR "Steelcase Leap" OR "H…" at bounding box center [266, 209] width 441 height 55
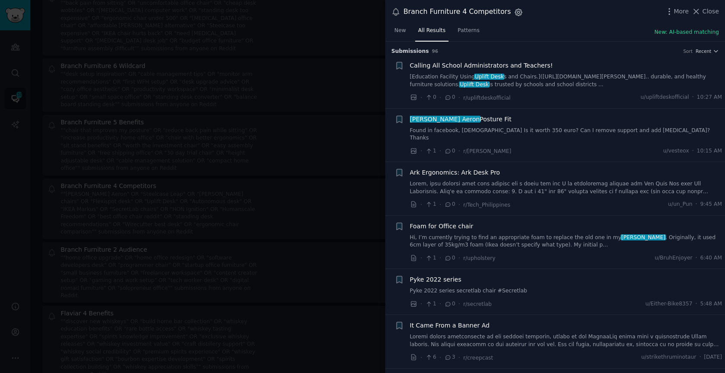
click at [514, 12] on icon "button" at bounding box center [518, 12] width 9 height 9
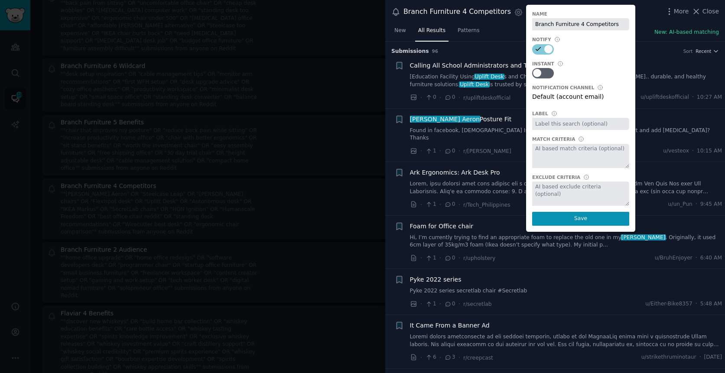
click at [541, 124] on input "text" at bounding box center [580, 124] width 97 height 12
paste input "Branch Furniture"
type input "Branch Furniture"
click at [579, 219] on button "Save" at bounding box center [580, 219] width 97 height 14
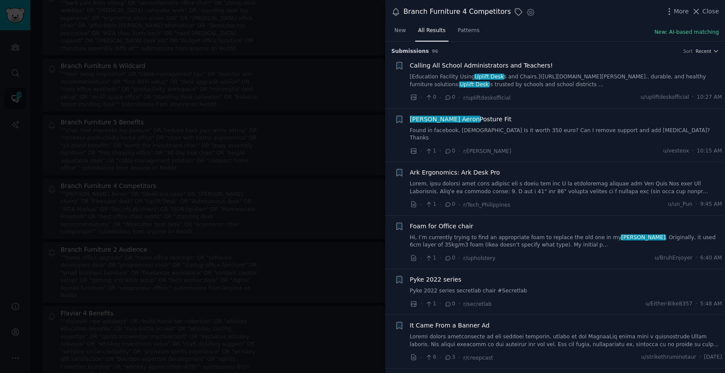
click at [296, 198] on div at bounding box center [362, 186] width 725 height 373
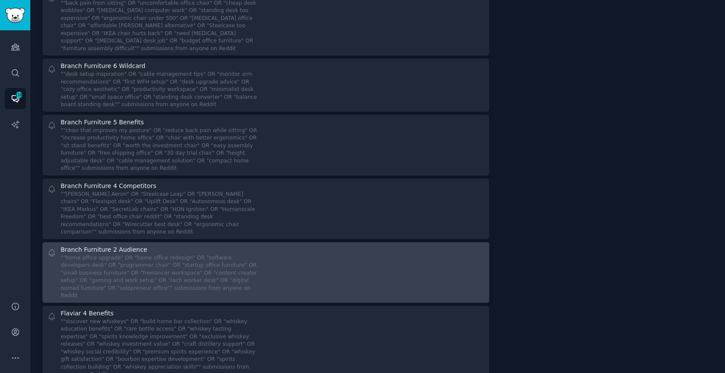
click at [273, 245] on div at bounding box center [378, 272] width 213 height 55
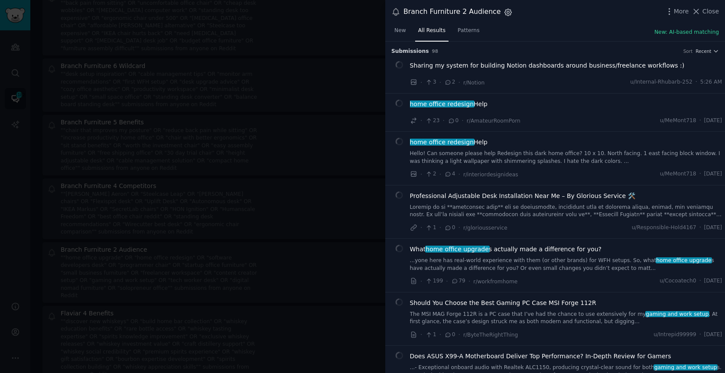
click at [504, 15] on icon "button" at bounding box center [508, 12] width 9 height 9
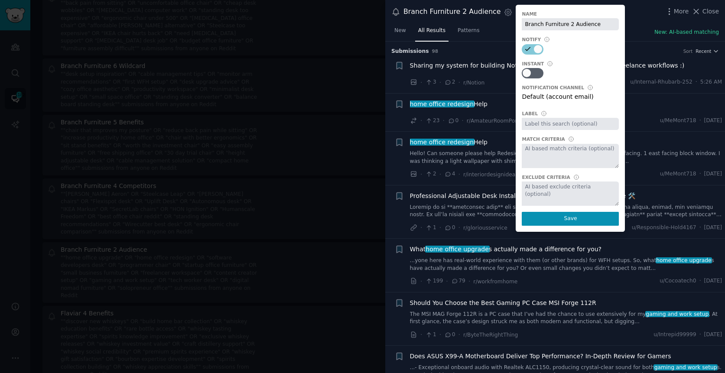
click at [525, 126] on input "text" at bounding box center [570, 124] width 97 height 12
paste input "Branch Furniture"
type input "Branch Furniture"
click at [546, 215] on button "Save" at bounding box center [570, 219] width 97 height 14
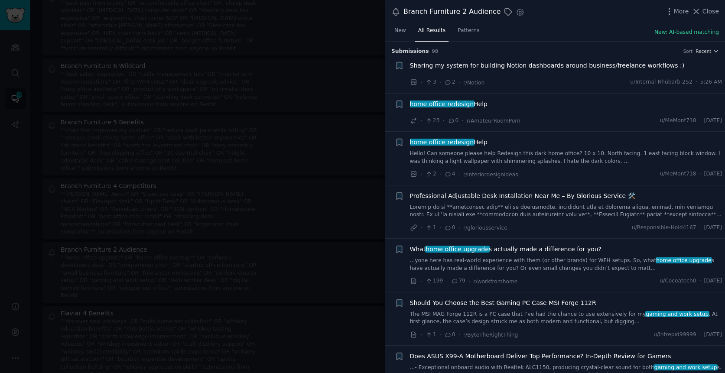
click at [314, 183] on div at bounding box center [362, 186] width 725 height 373
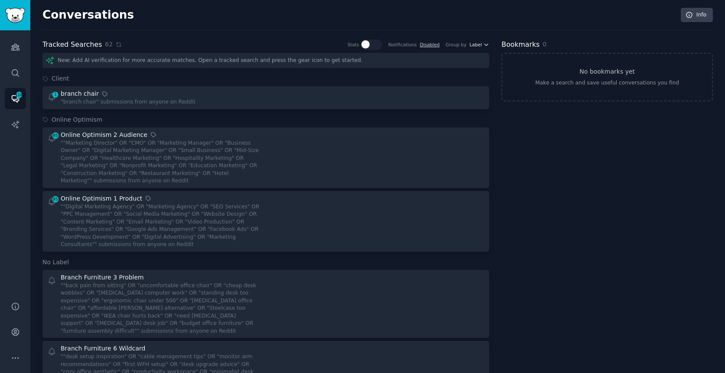
click at [479, 46] on span "Label" at bounding box center [476, 45] width 12 height 6
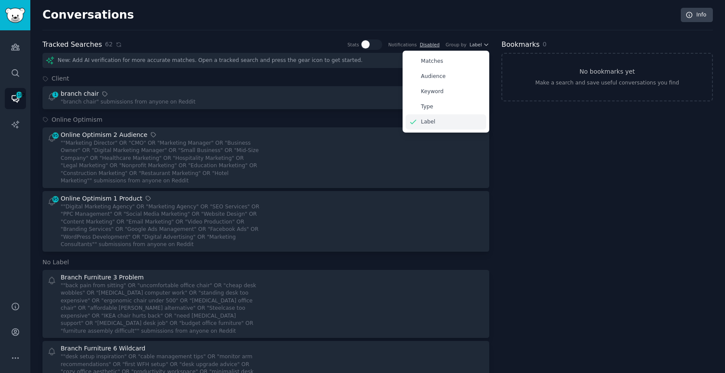
click at [427, 117] on div "Label" at bounding box center [446, 121] width 81 height 15
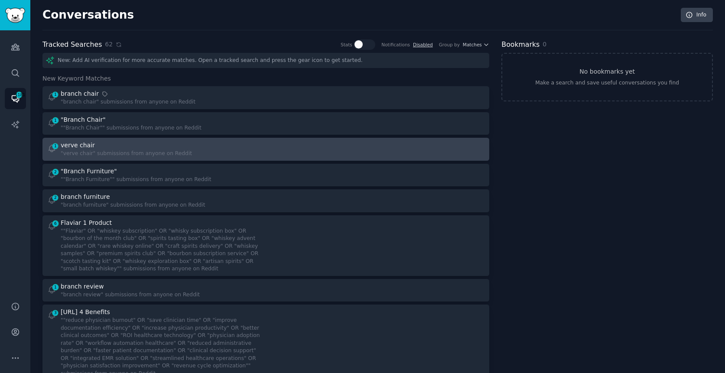
scroll to position [16, 0]
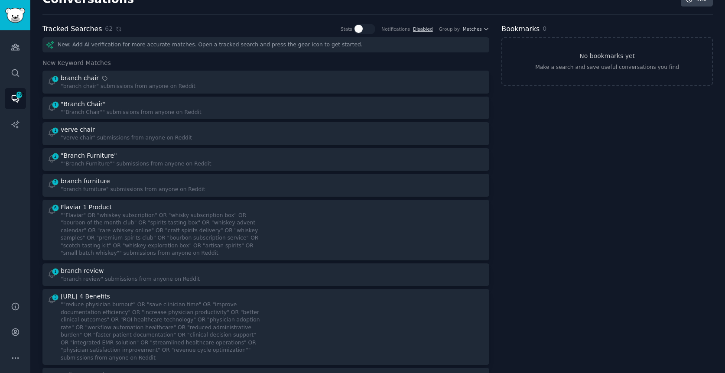
click at [471, 33] on div "Group by Matches" at bounding box center [464, 29] width 51 height 10
click at [466, 31] on span "Matches" at bounding box center [472, 29] width 19 height 6
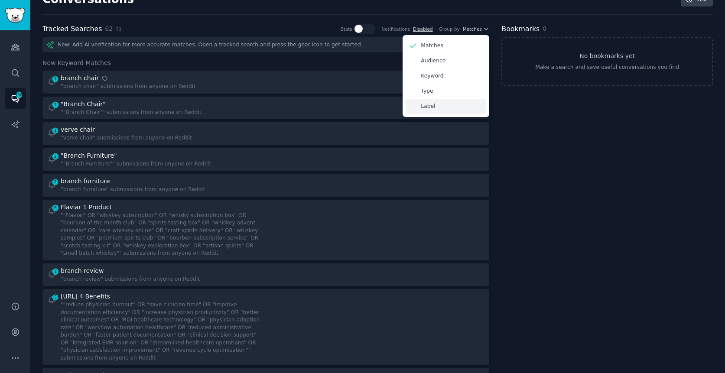
click at [429, 107] on p "Label" at bounding box center [428, 107] width 14 height 8
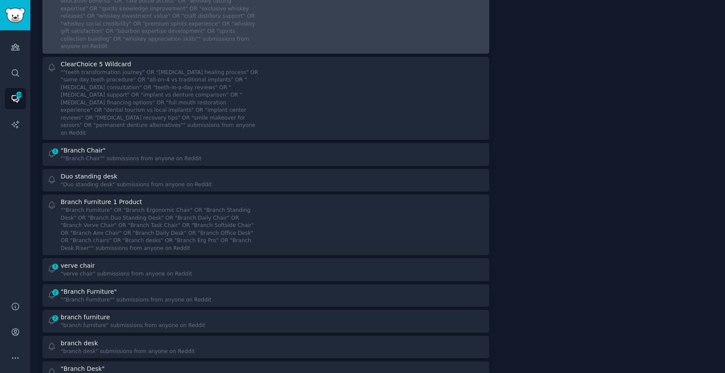
scroll to position [635, 0]
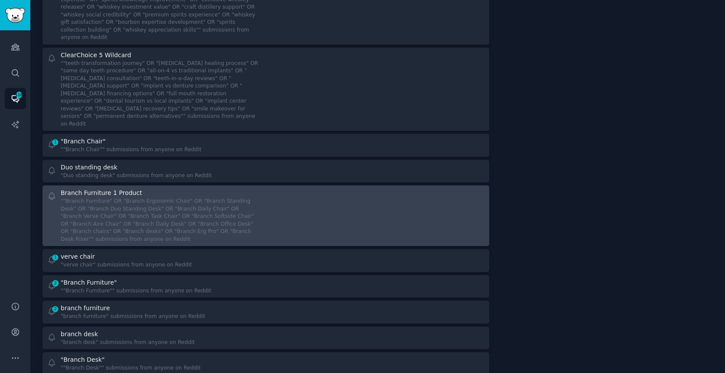
click at [211, 198] on div """Branch Furniture" OR "Branch Ergonomic Chair" OR "Branch Standing Desk" OR "B…" at bounding box center [160, 221] width 199 height 46
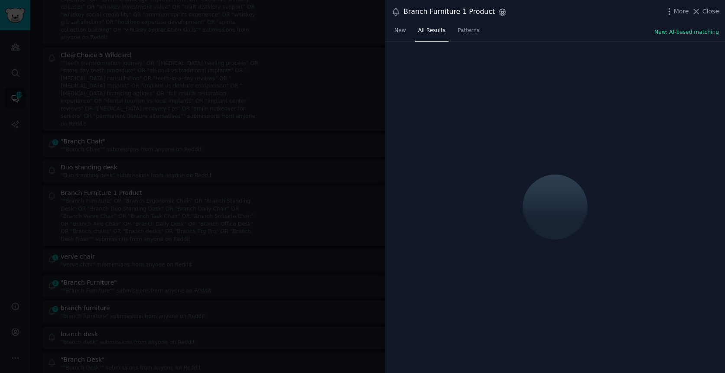
click at [498, 12] on icon "button" at bounding box center [502, 12] width 9 height 9
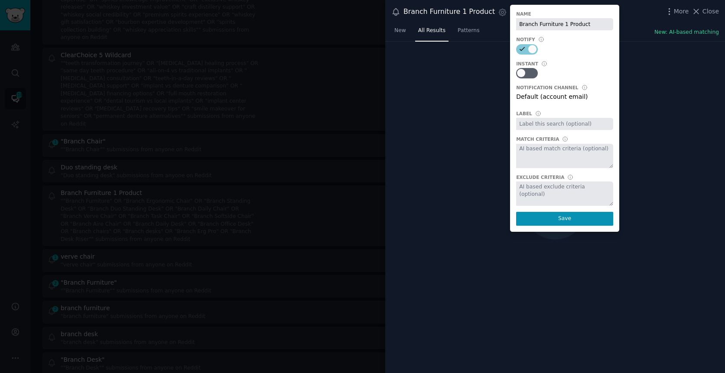
click at [527, 124] on input "text" at bounding box center [564, 124] width 97 height 12
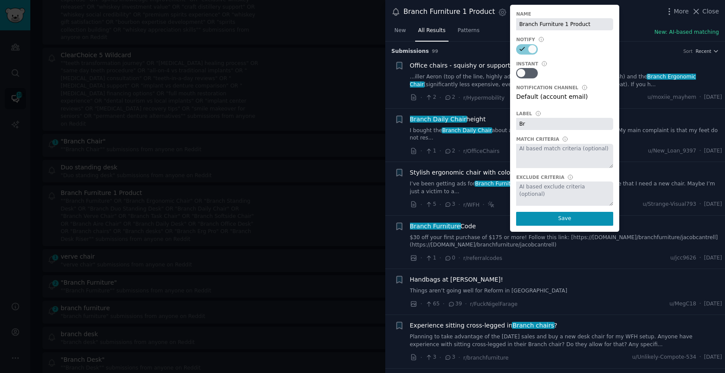
type input "B"
paste input "Branch Furniture"
type input "Branch Furniture"
click at [558, 223] on button "Save" at bounding box center [564, 219] width 97 height 14
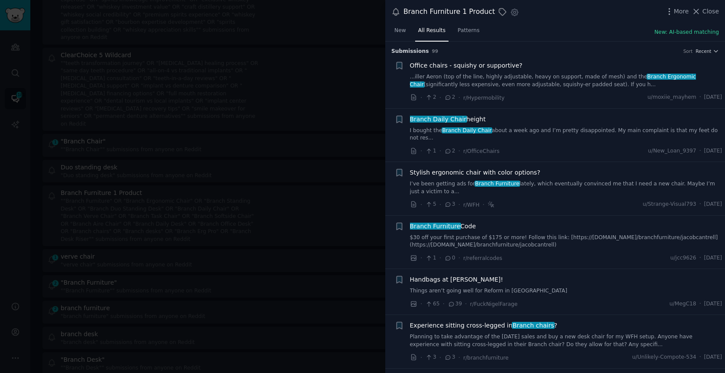
click at [350, 50] on div at bounding box center [362, 186] width 725 height 373
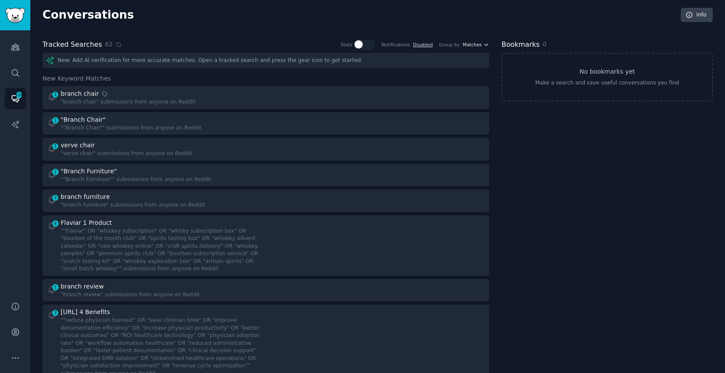
click at [463, 46] on span "Matches" at bounding box center [472, 45] width 19 height 6
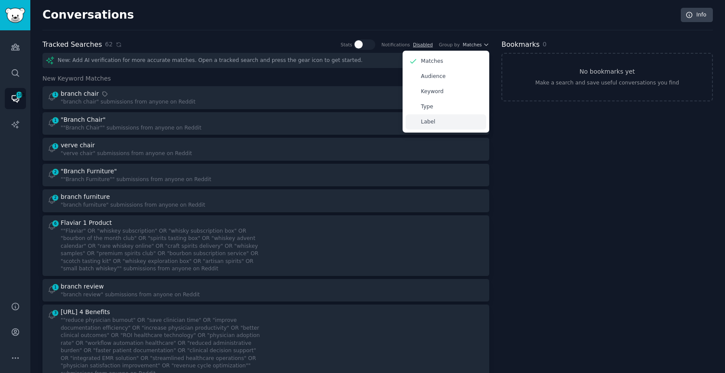
click at [426, 119] on p "Label" at bounding box center [428, 122] width 14 height 8
